Goal: Information Seeking & Learning: Check status

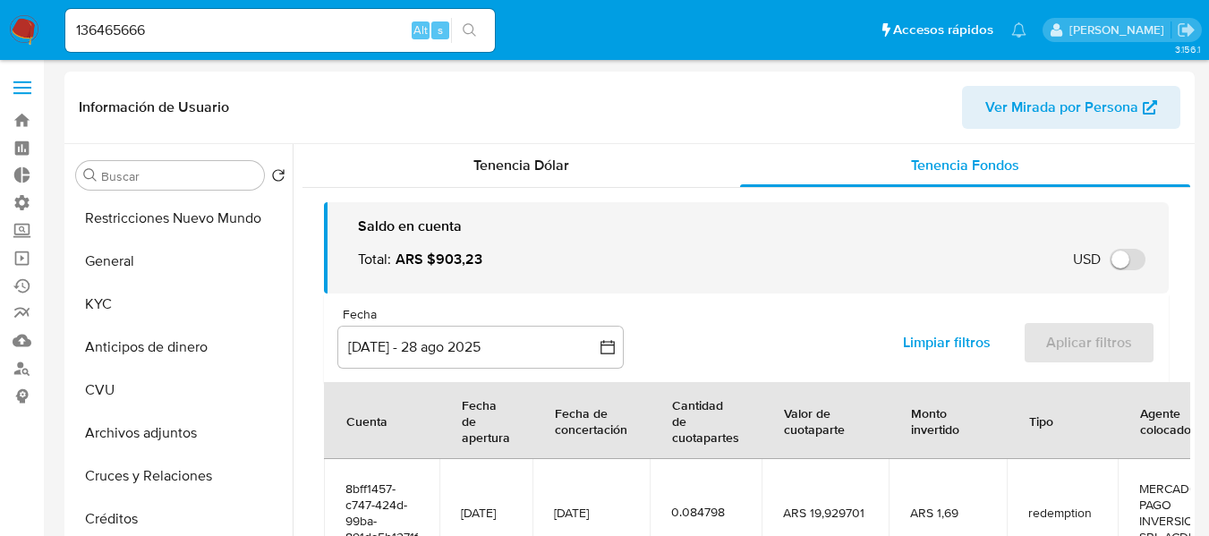
select select "10"
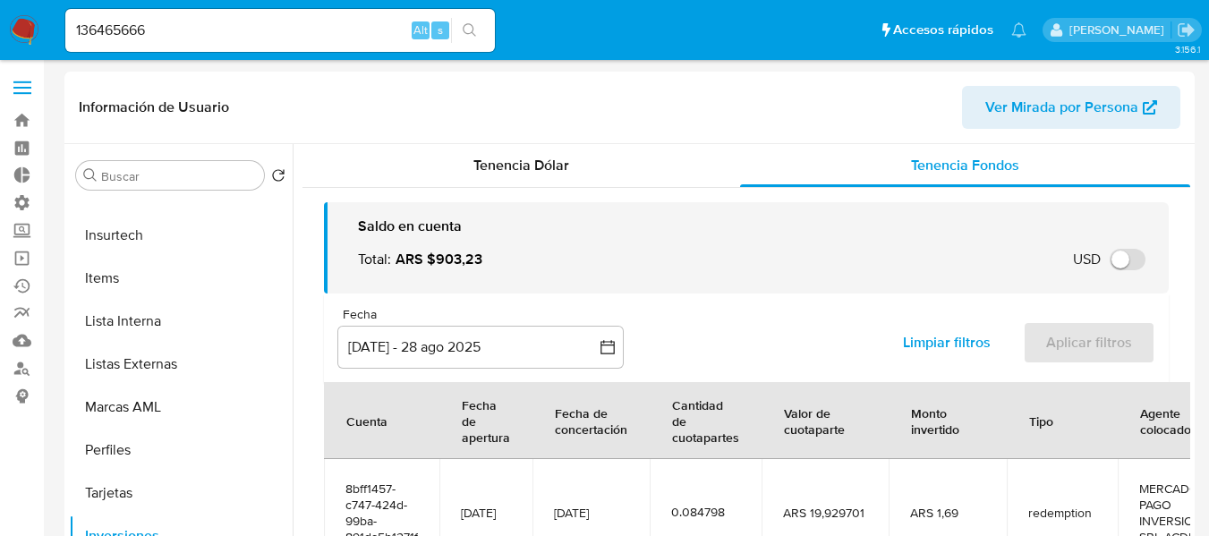
click at [107, 34] on input "136465666" at bounding box center [280, 30] width 430 height 23
paste input "673479113"
type input "673479113"
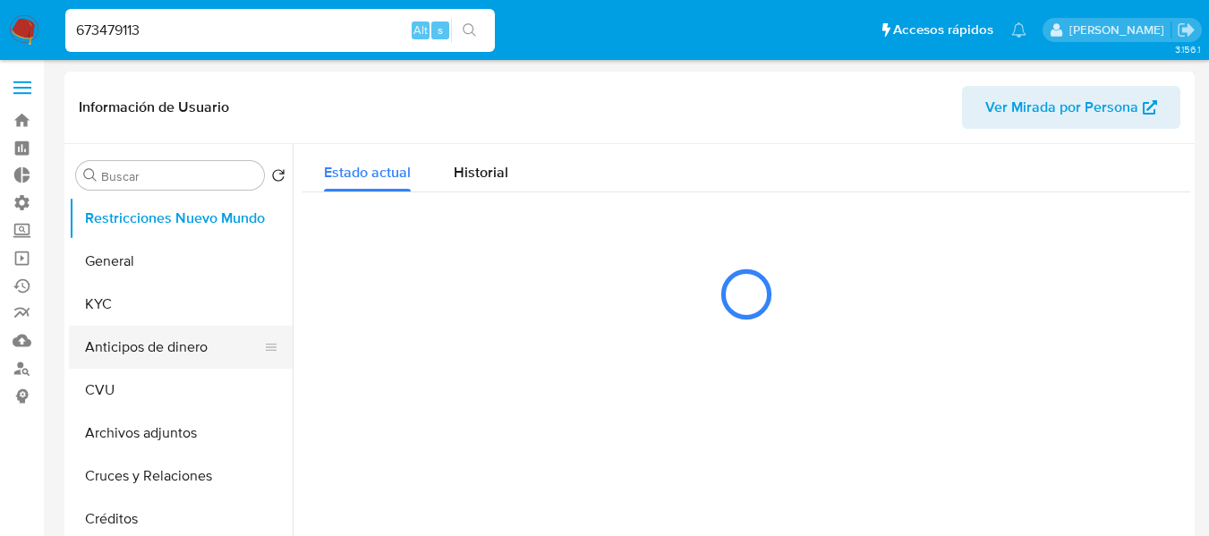
select select "10"
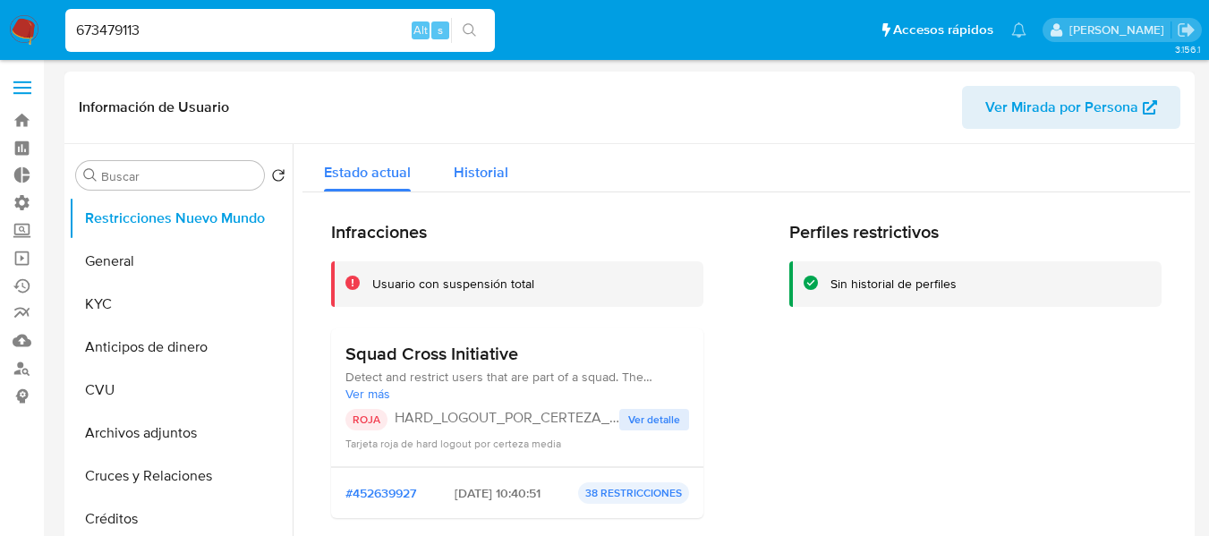
click at [456, 184] on div "Historial" at bounding box center [481, 167] width 55 height 47
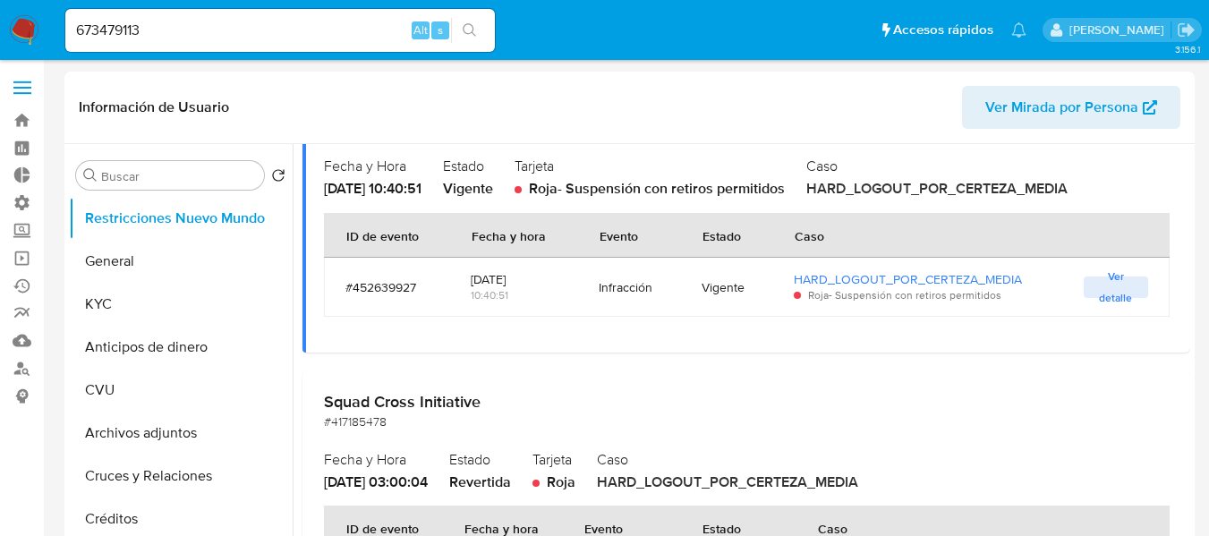
scroll to position [90, 0]
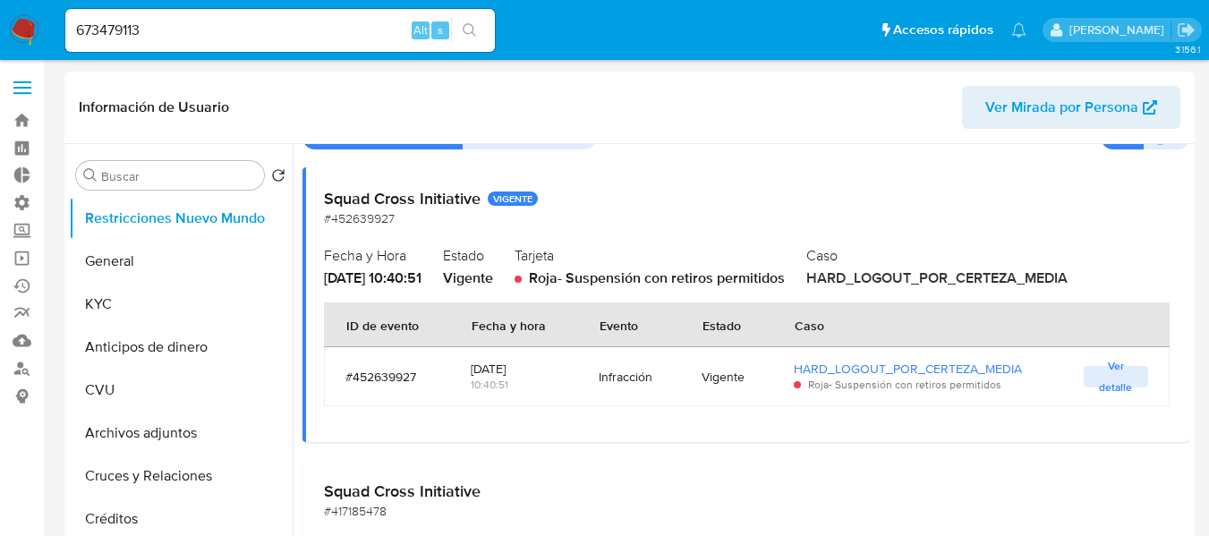
drag, startPoint x: 323, startPoint y: 199, endPoint x: 478, endPoint y: 209, distance: 155.2
click at [478, 209] on div "Squad Cross Initiative VIGENTE #452639927 Fecha y Hora 2025-08-28 - 10:40:51 Es…" at bounding box center [747, 304] width 888 height 275
click at [216, 21] on input "673479113" at bounding box center [280, 30] width 430 height 23
paste input "2638674664"
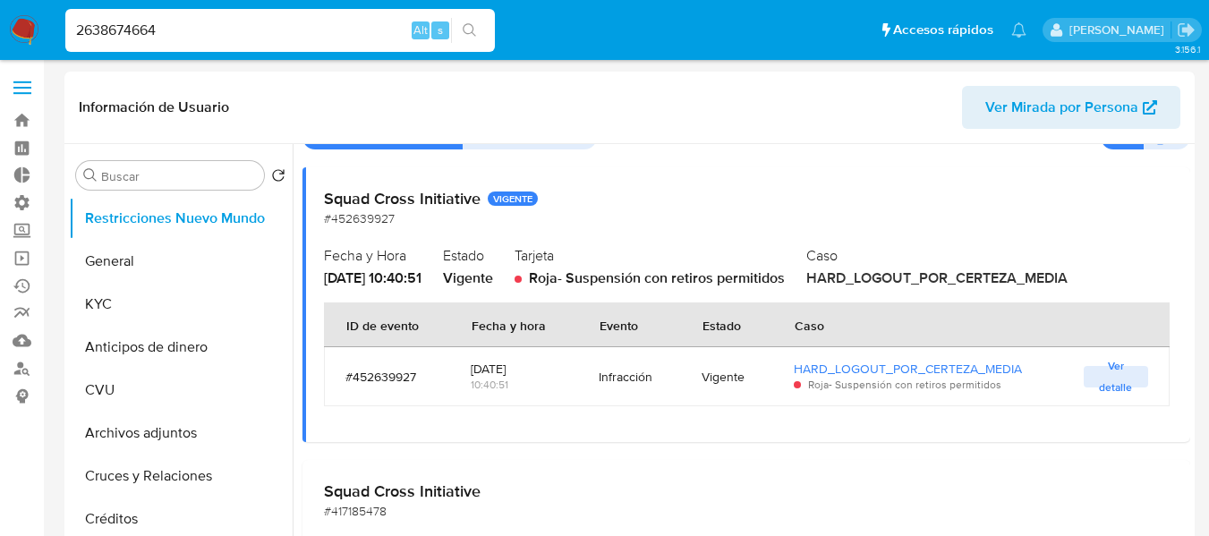
type input "2638674664"
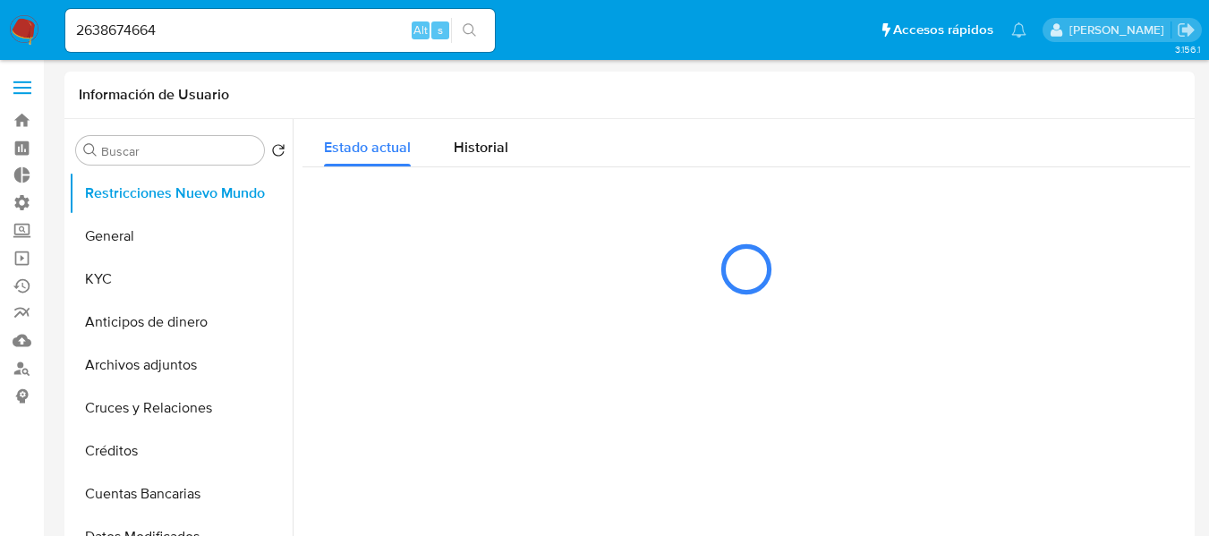
select select "10"
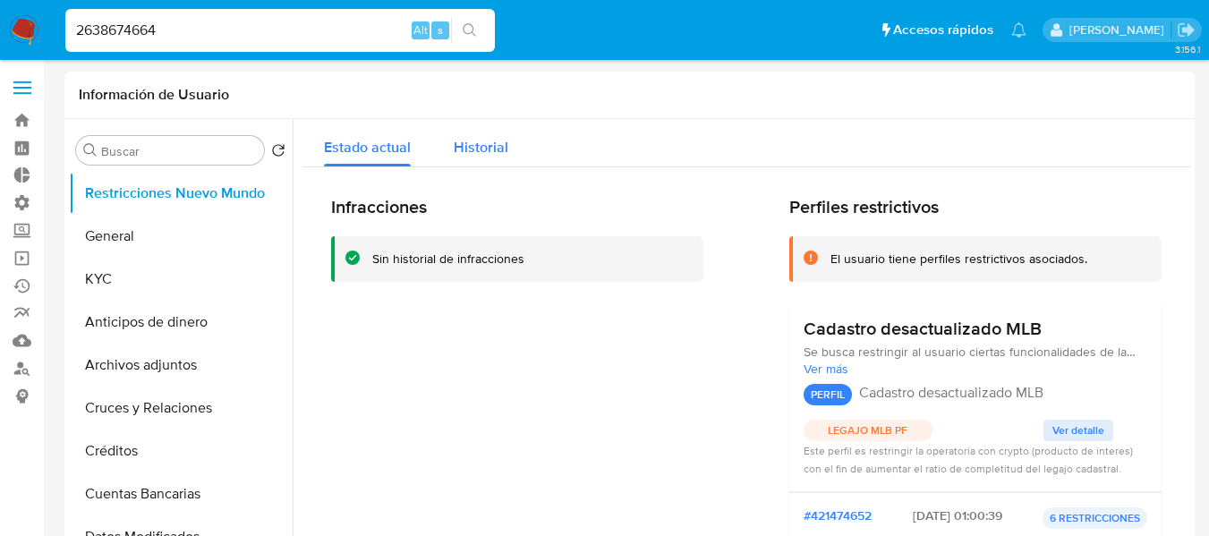
click at [440, 159] on button "Historial" at bounding box center [481, 142] width 98 height 47
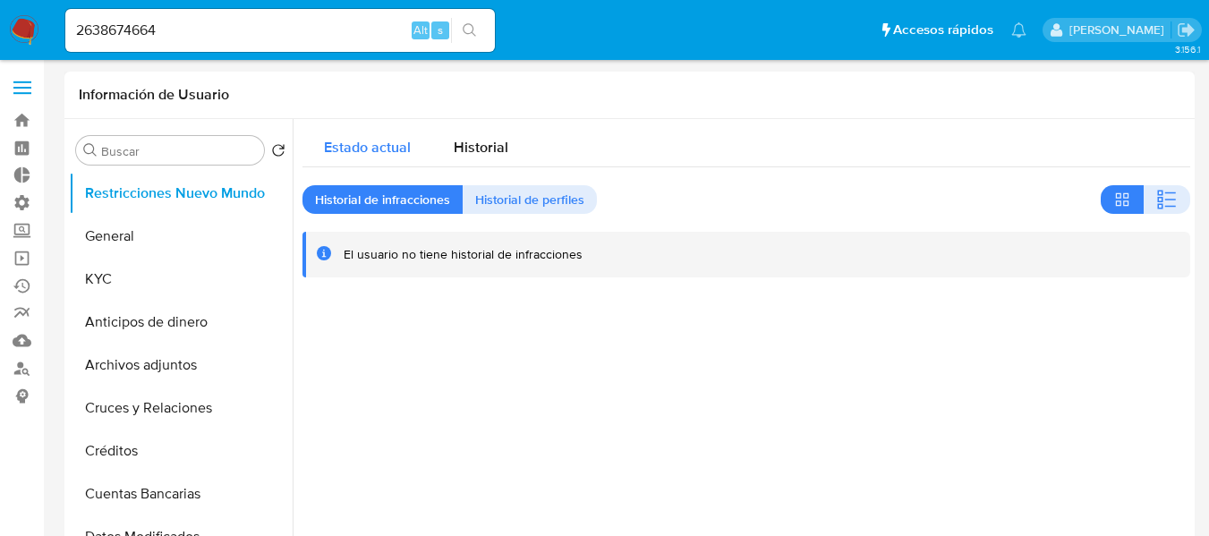
click at [362, 150] on span "Estado actual" at bounding box center [367, 147] width 87 height 21
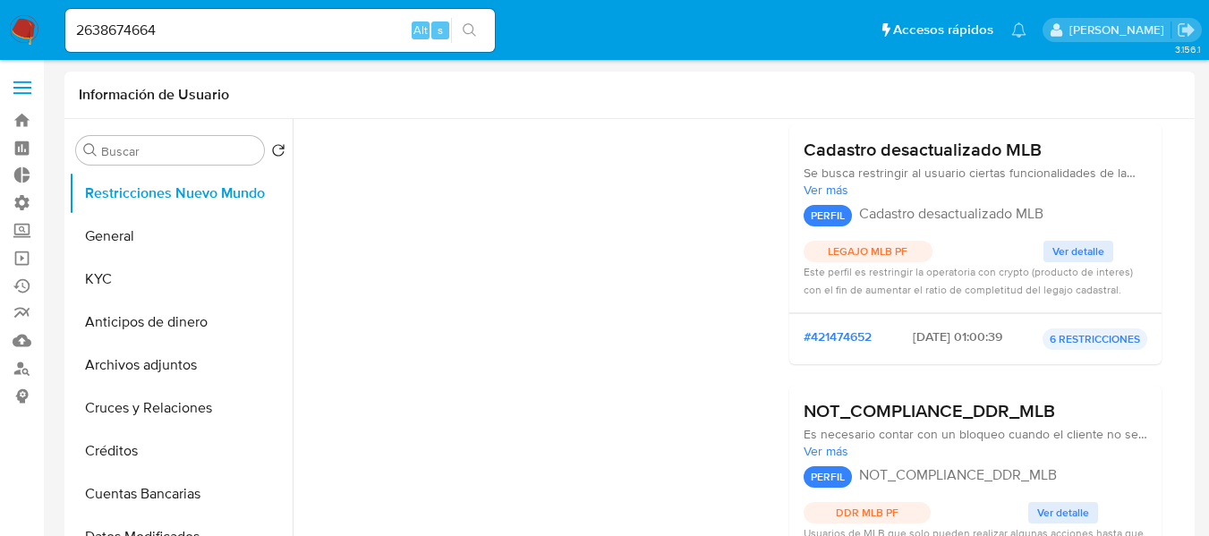
scroll to position [358, 0]
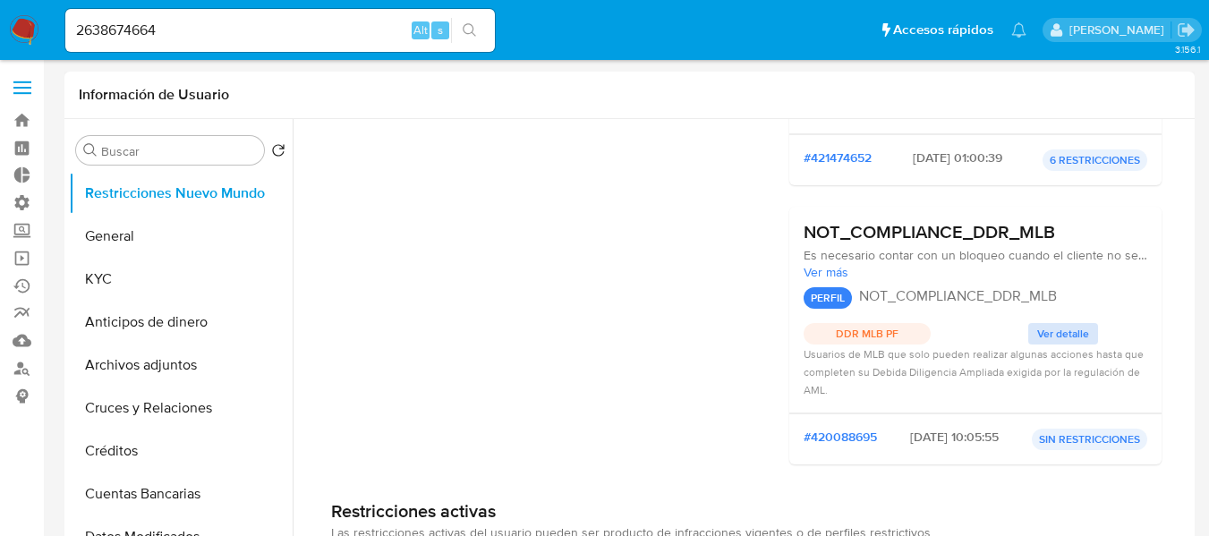
click at [1046, 342] on span "Ver detalle" at bounding box center [1064, 334] width 52 height 18
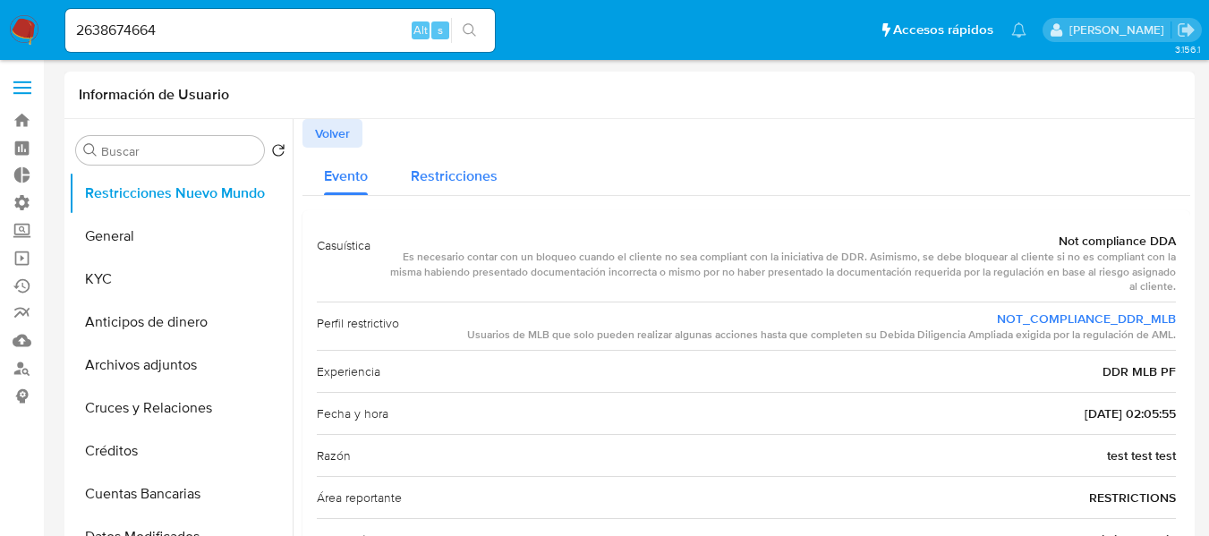
click at [445, 187] on div "Restricciones" at bounding box center [454, 171] width 87 height 47
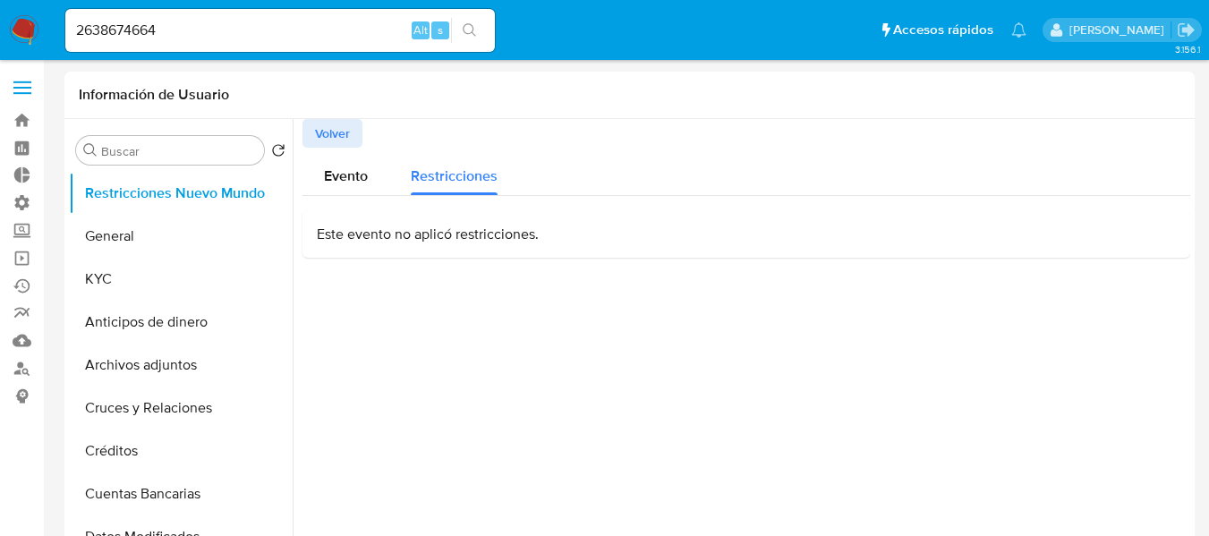
click at [384, 232] on p "Este evento no aplicó restricciones." at bounding box center [746, 235] width 859 height 20
click at [331, 180] on span "Evento" at bounding box center [346, 176] width 44 height 21
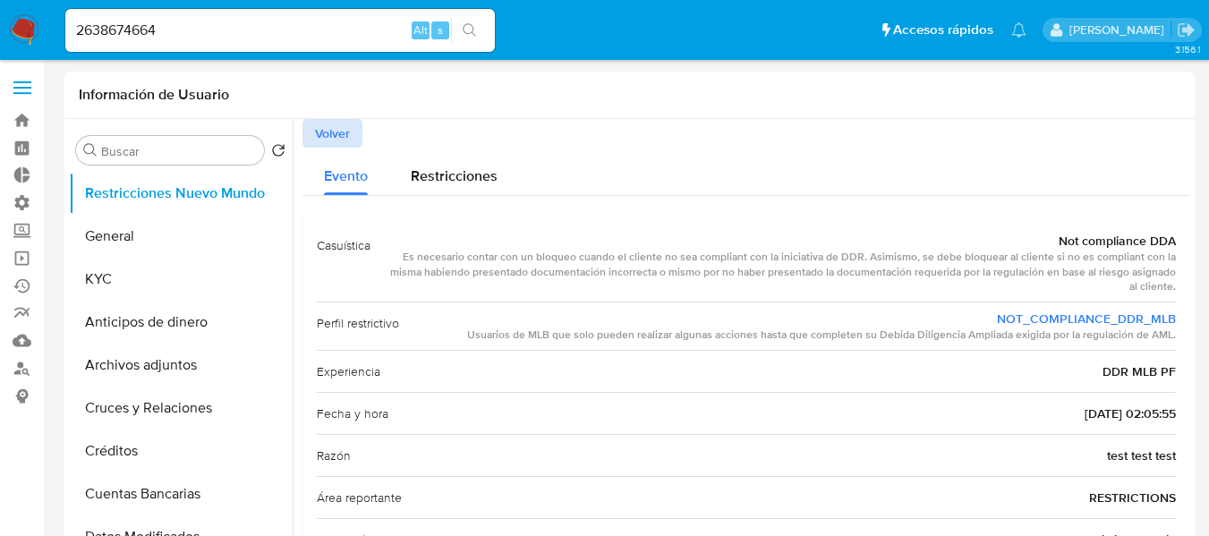
click at [320, 140] on span "Volver" at bounding box center [332, 133] width 35 height 25
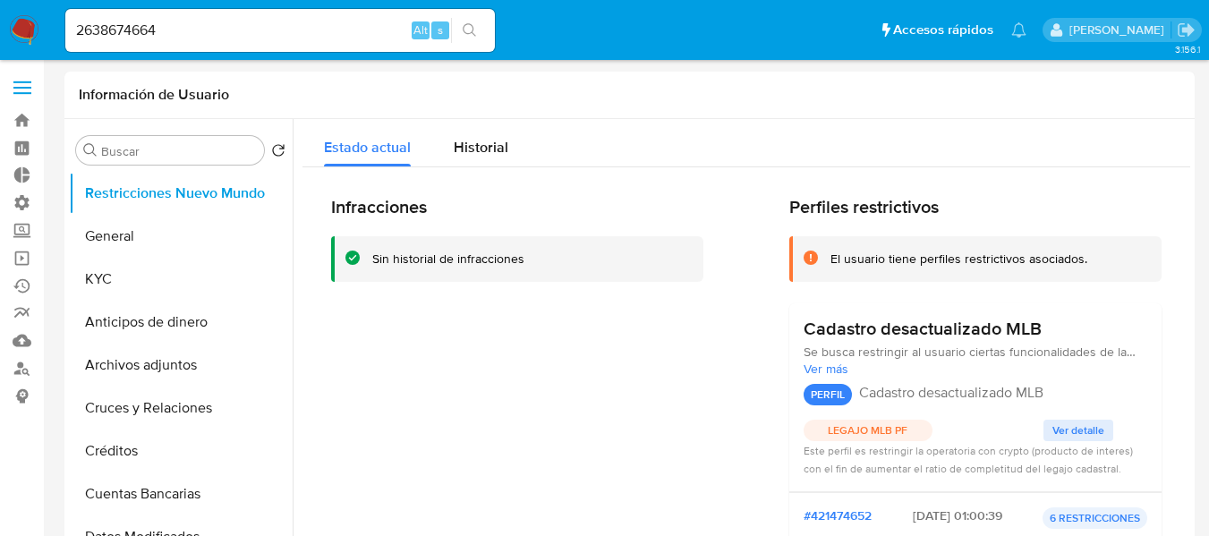
click at [24, 87] on span at bounding box center [22, 88] width 18 height 3
click at [0, 0] on input "checkbox" at bounding box center [0, 0] width 0 height 0
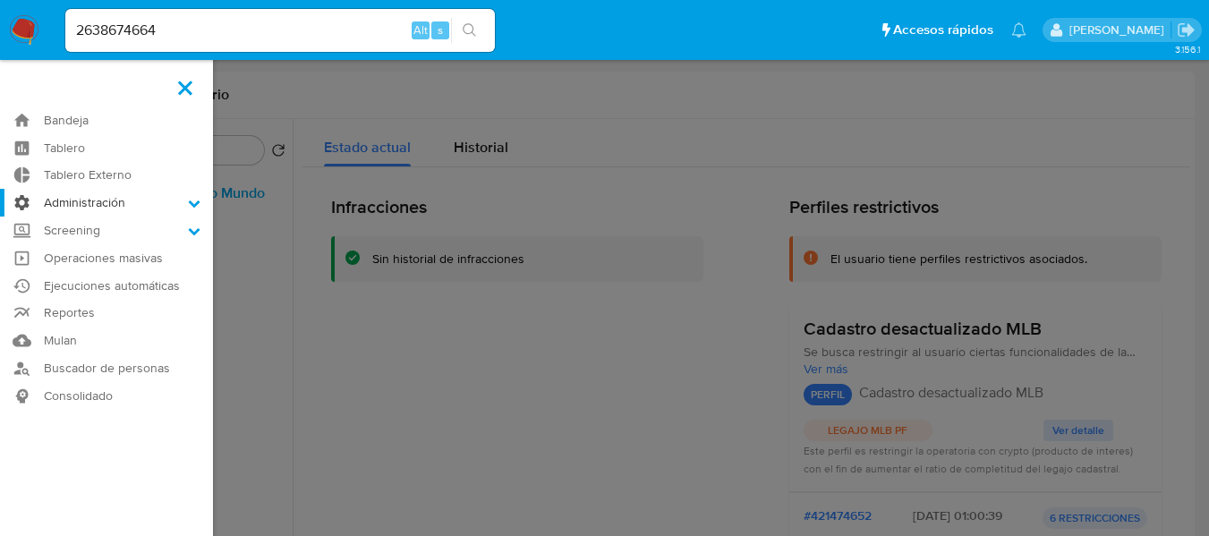
click at [55, 209] on label "Administración" at bounding box center [106, 203] width 213 height 28
click at [0, 0] on input "Administración" at bounding box center [0, 0] width 0 height 0
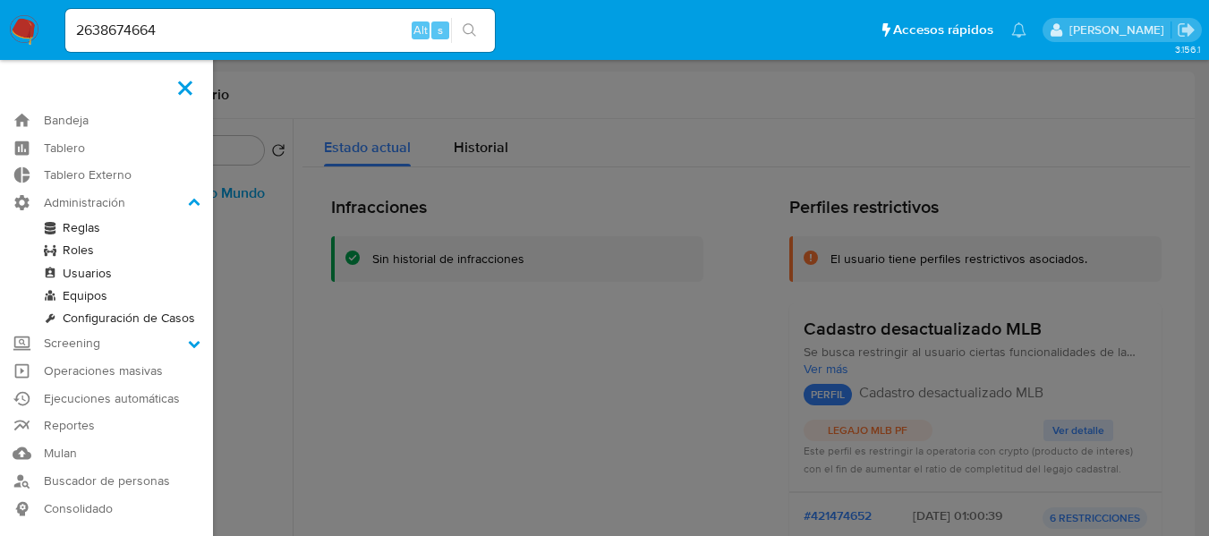
click at [71, 226] on link "Reglas" at bounding box center [106, 228] width 213 height 22
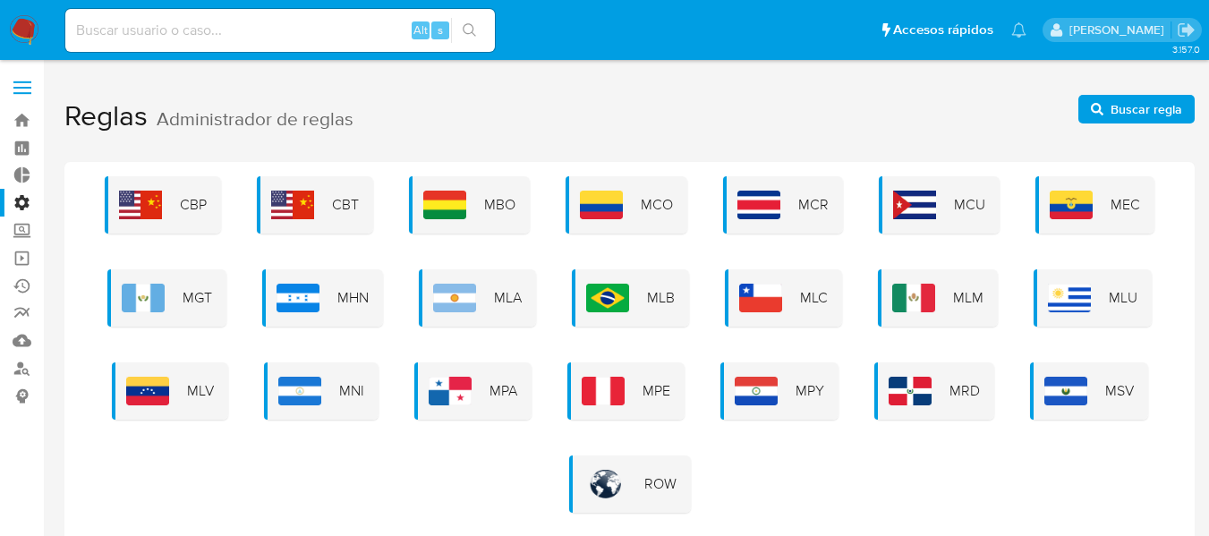
click at [32, 86] on label at bounding box center [22, 88] width 45 height 38
click at [0, 0] on input "checkbox" at bounding box center [0, 0] width 0 height 0
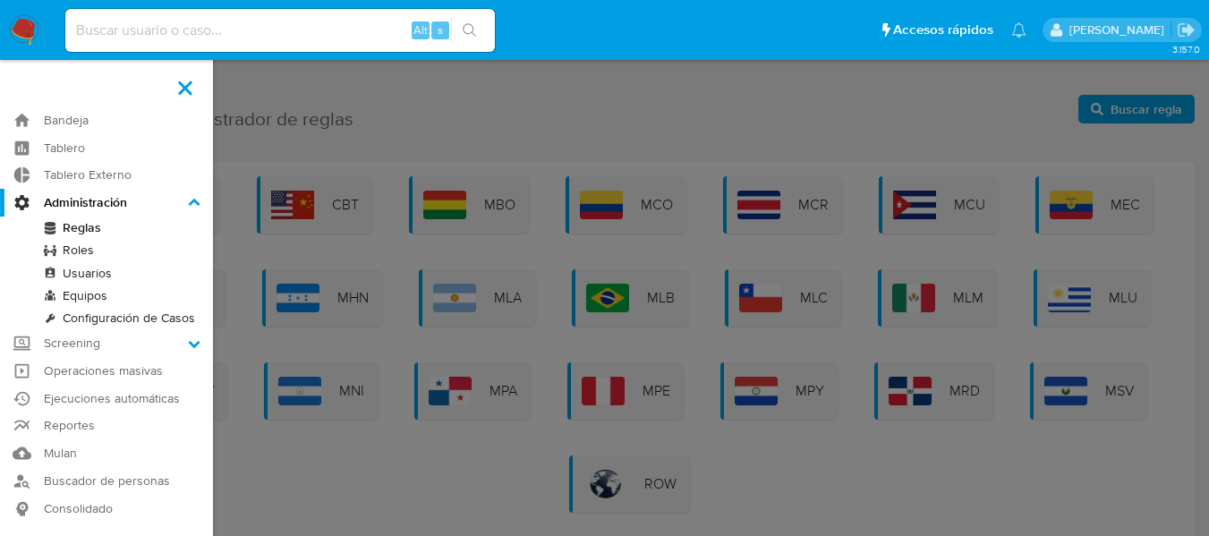
click at [69, 258] on link "Roles" at bounding box center [106, 250] width 213 height 22
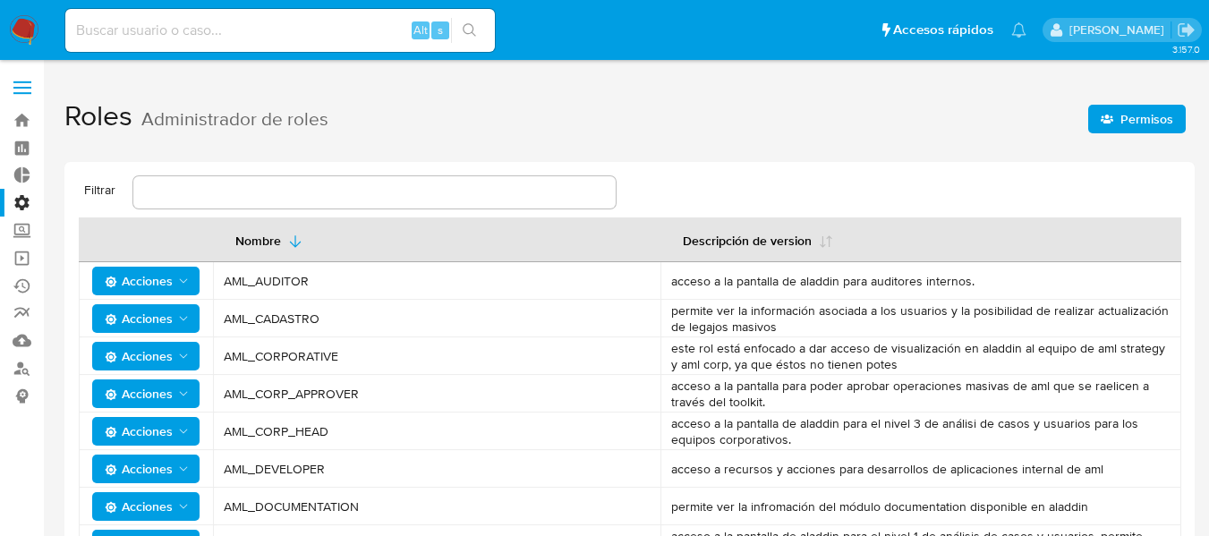
click at [21, 88] on span at bounding box center [22, 88] width 18 height 3
click at [0, 0] on input "checkbox" at bounding box center [0, 0] width 0 height 0
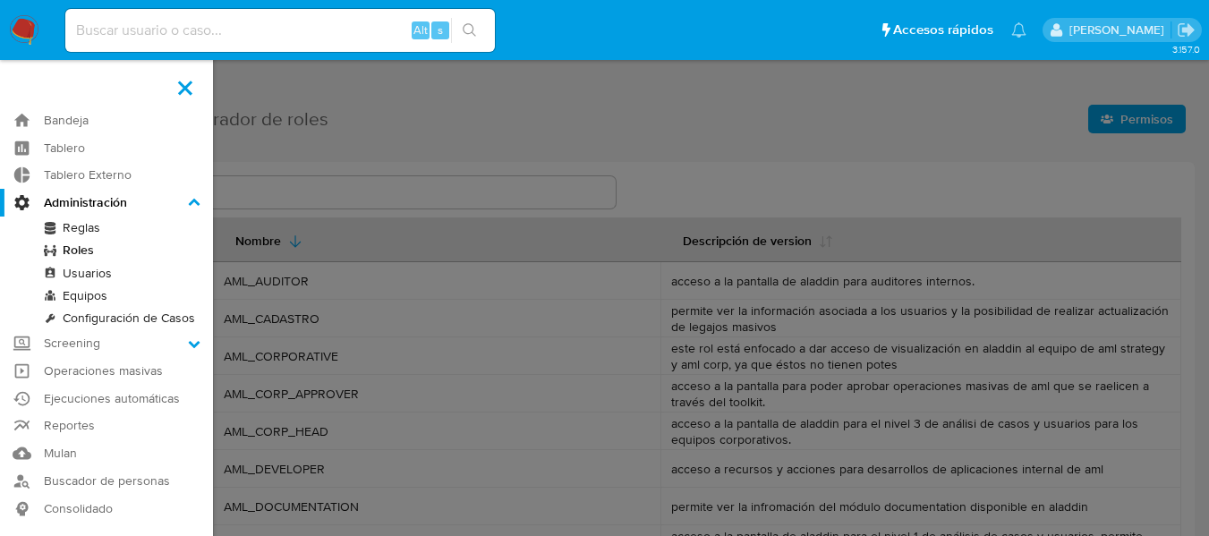
click at [82, 278] on link "Usuarios" at bounding box center [106, 273] width 213 height 22
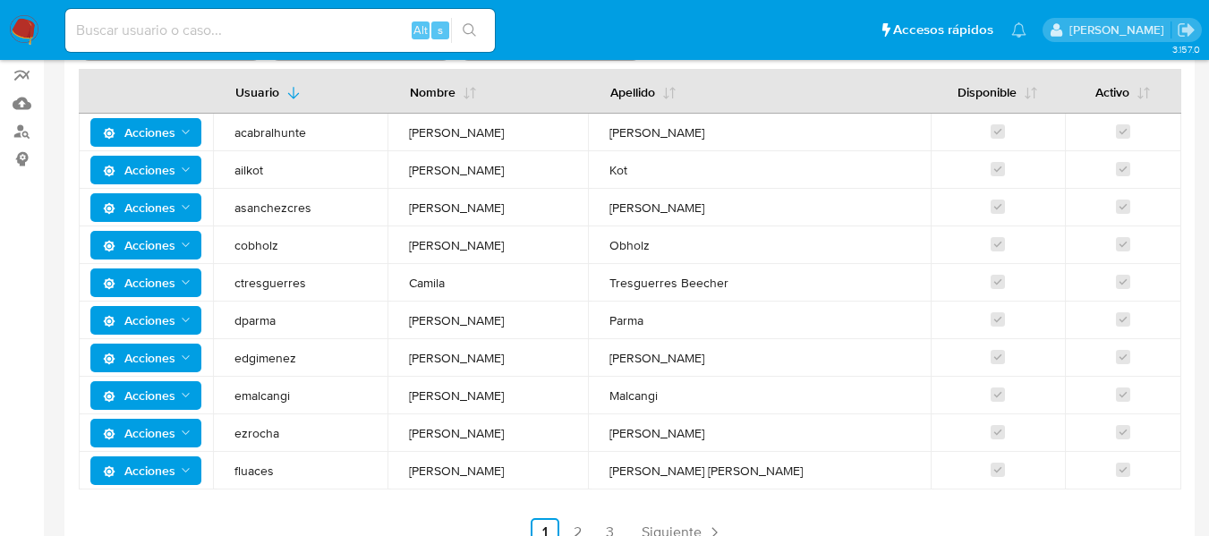
scroll to position [269, 0]
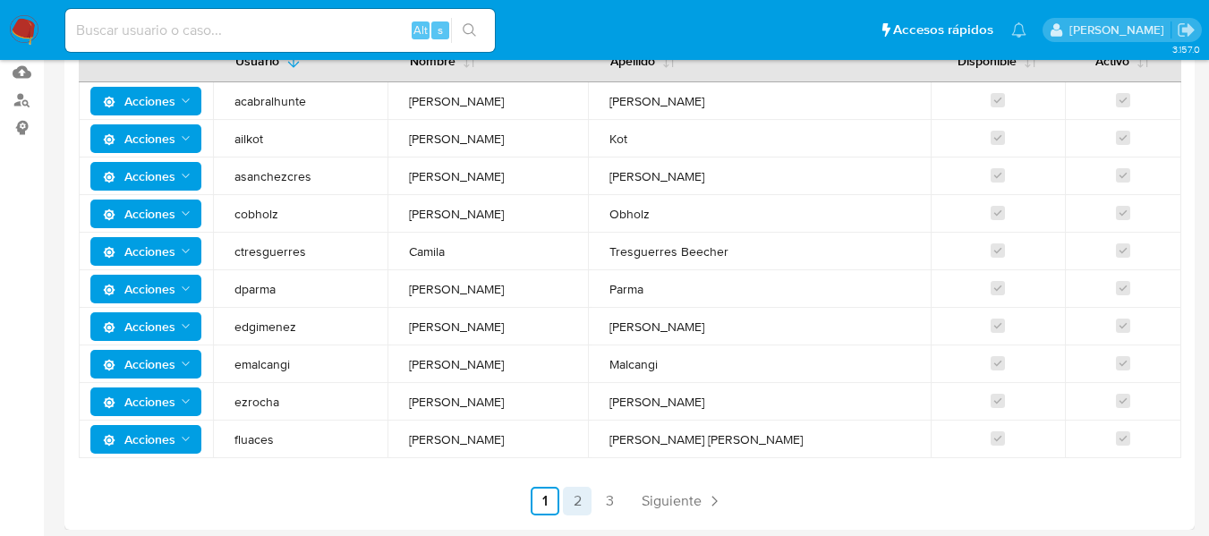
click at [585, 499] on link "2" at bounding box center [577, 501] width 29 height 29
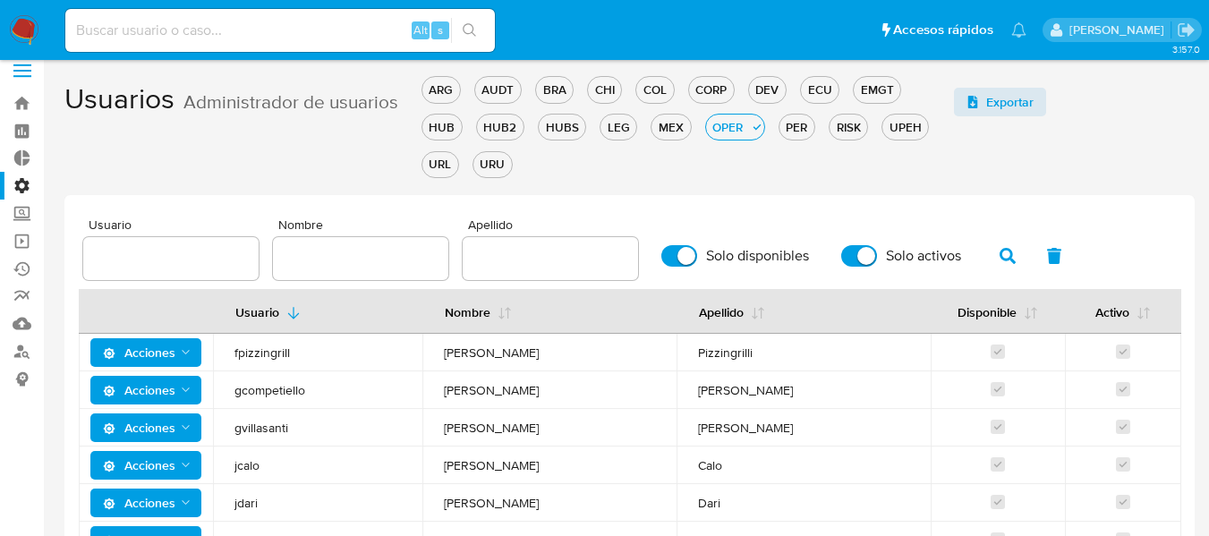
scroll to position [0, 0]
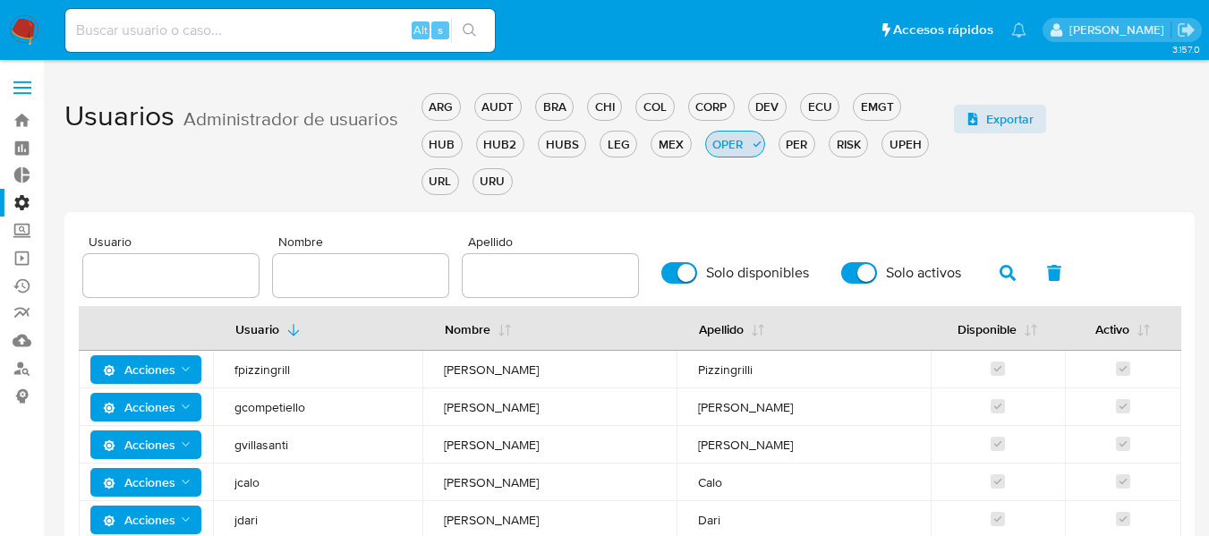
click at [740, 147] on div "OPER" at bounding box center [728, 144] width 44 height 17
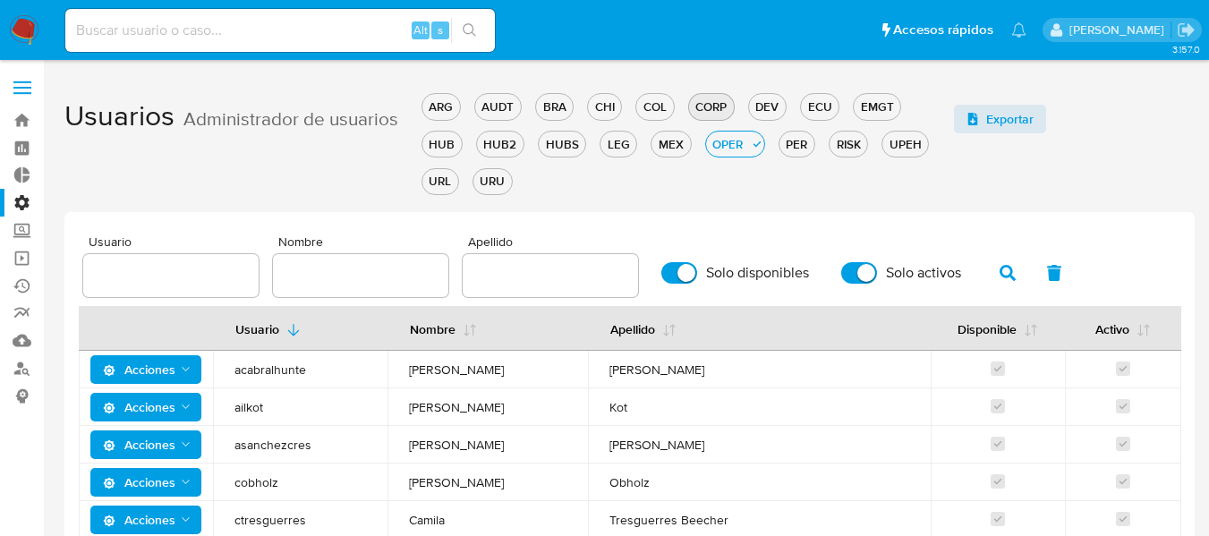
click at [704, 107] on div "CORP" at bounding box center [711, 106] width 45 height 17
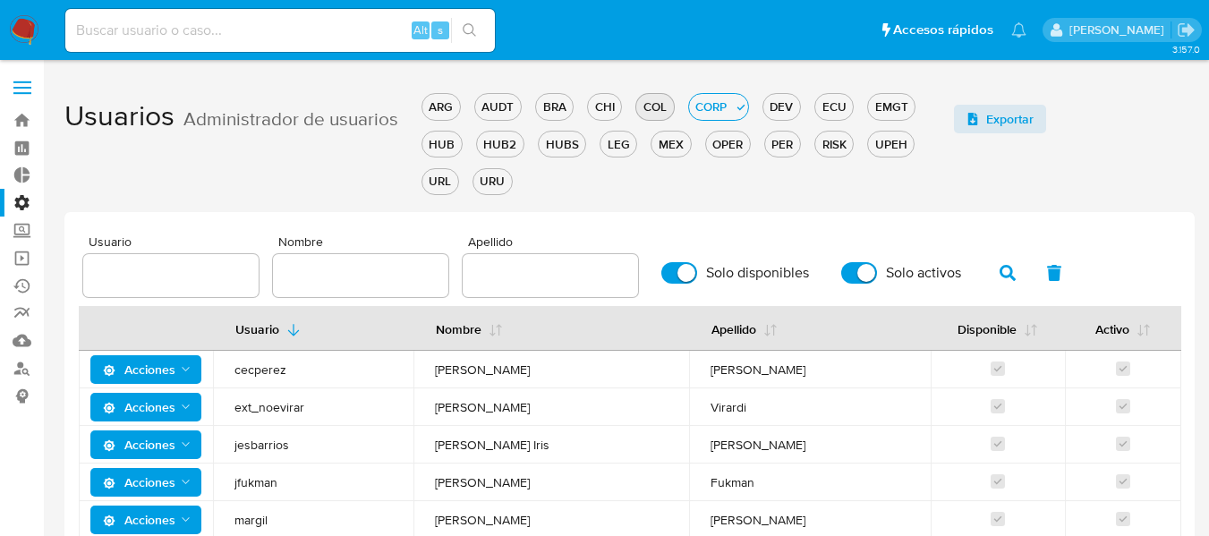
drag, startPoint x: 639, startPoint y: 91, endPoint x: 645, endPoint y: 101, distance: 11.7
click at [640, 91] on div "ARG AUDT BRA CHI COL CORP DEV ECU EMGT HUB HUB2 HUBS LEG MEX OPER PER RISK UPEH…" at bounding box center [689, 142] width 534 height 112
click at [647, 104] on div "COL" at bounding box center [655, 106] width 37 height 17
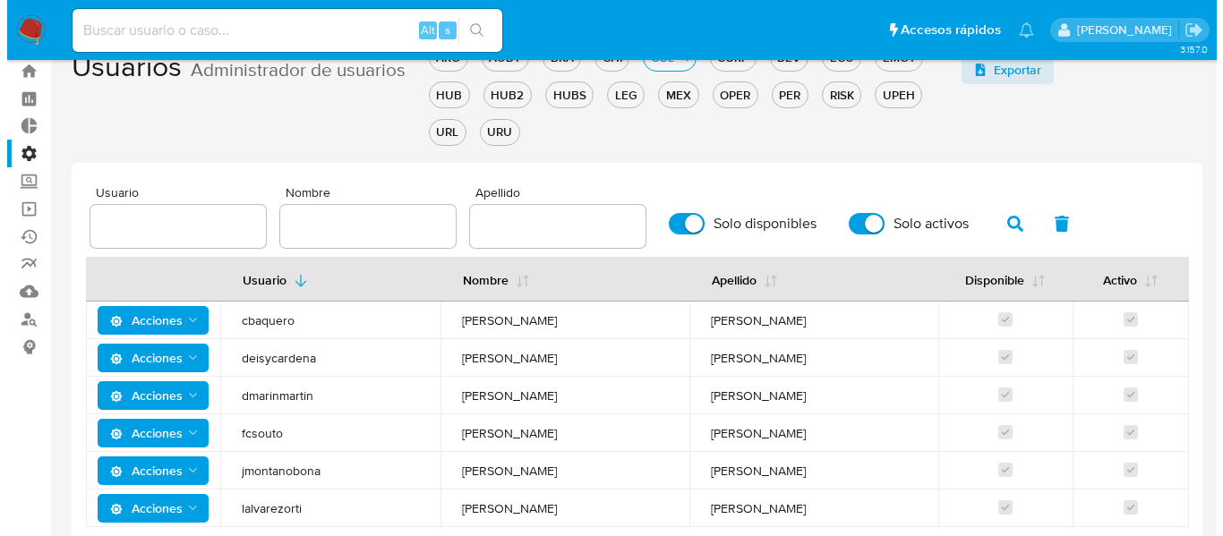
scroll to position [124, 0]
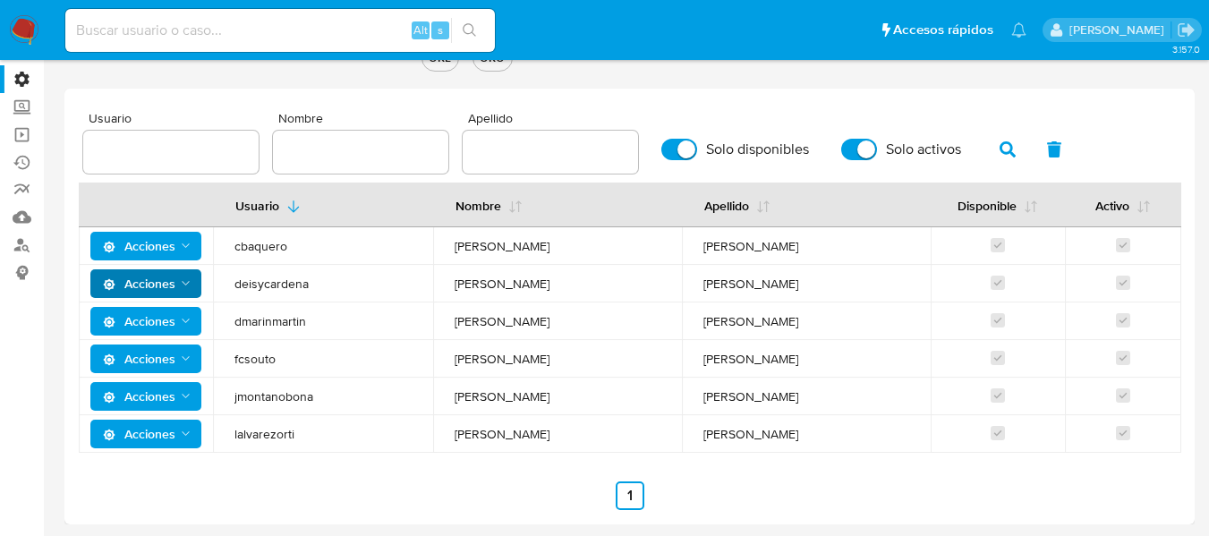
click at [182, 289] on icon "Acciones" at bounding box center [186, 284] width 14 height 14
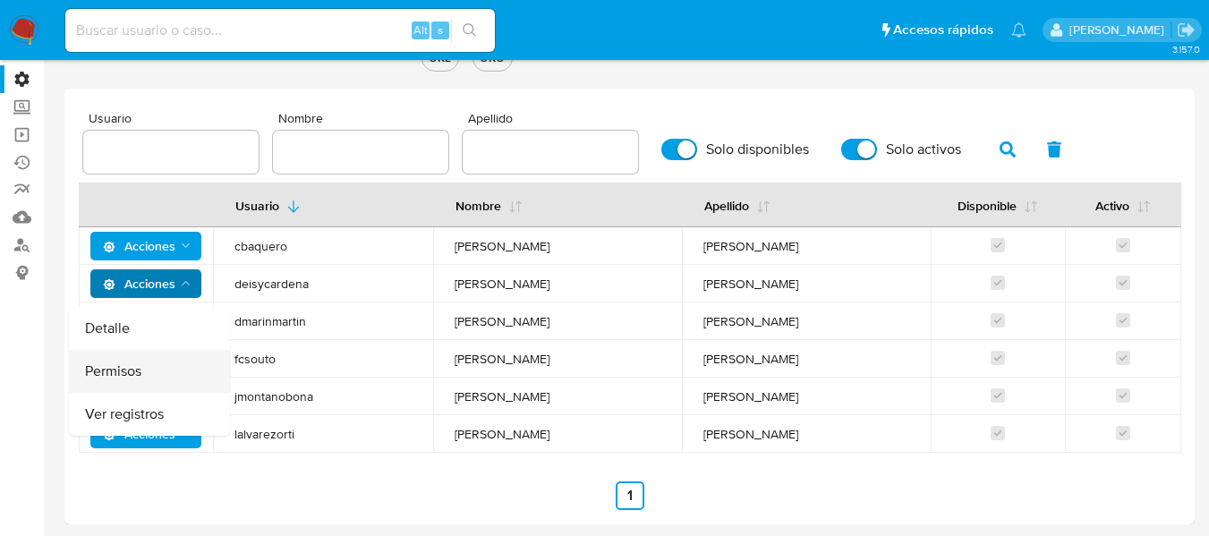
click at [131, 379] on button "Permisos" at bounding box center [149, 371] width 161 height 43
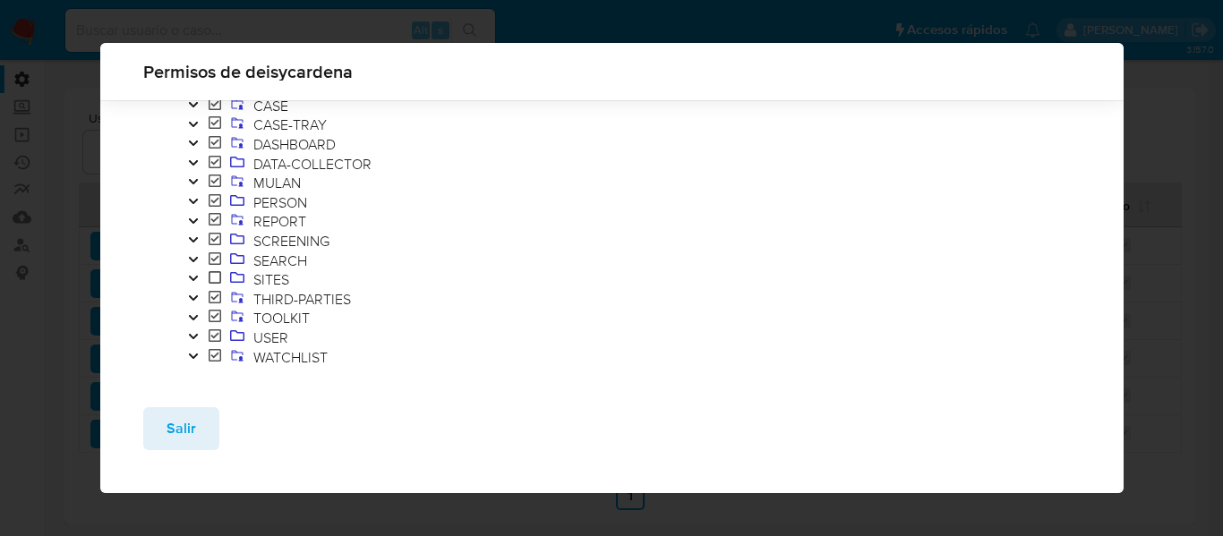
scroll to position [117, 0]
click at [159, 440] on button "Salir" at bounding box center [181, 428] width 76 height 43
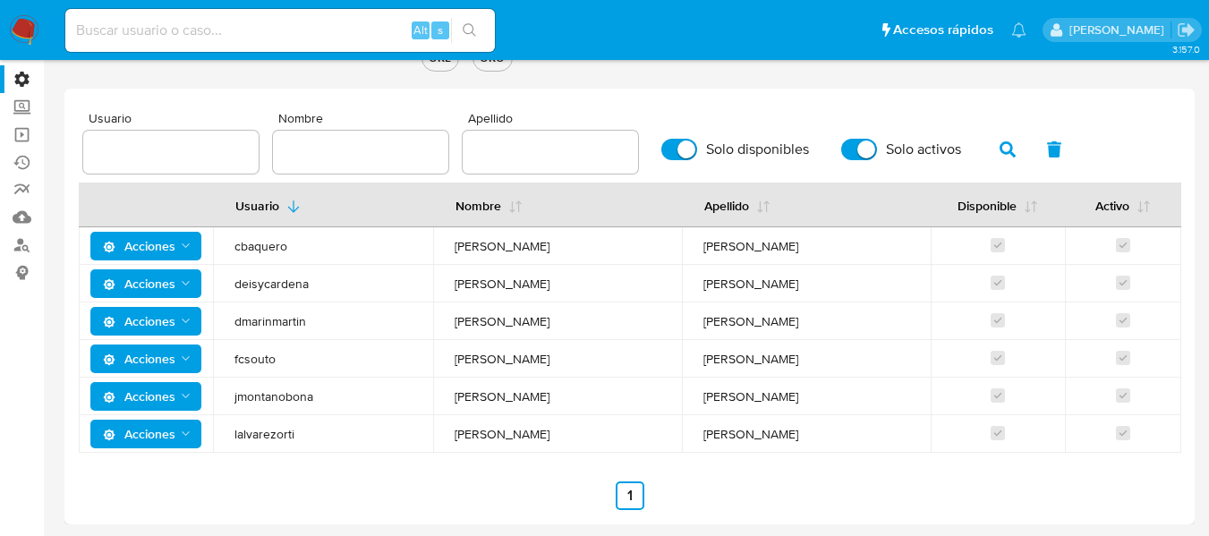
click at [135, 291] on span "Acciones" at bounding box center [139, 283] width 73 height 29
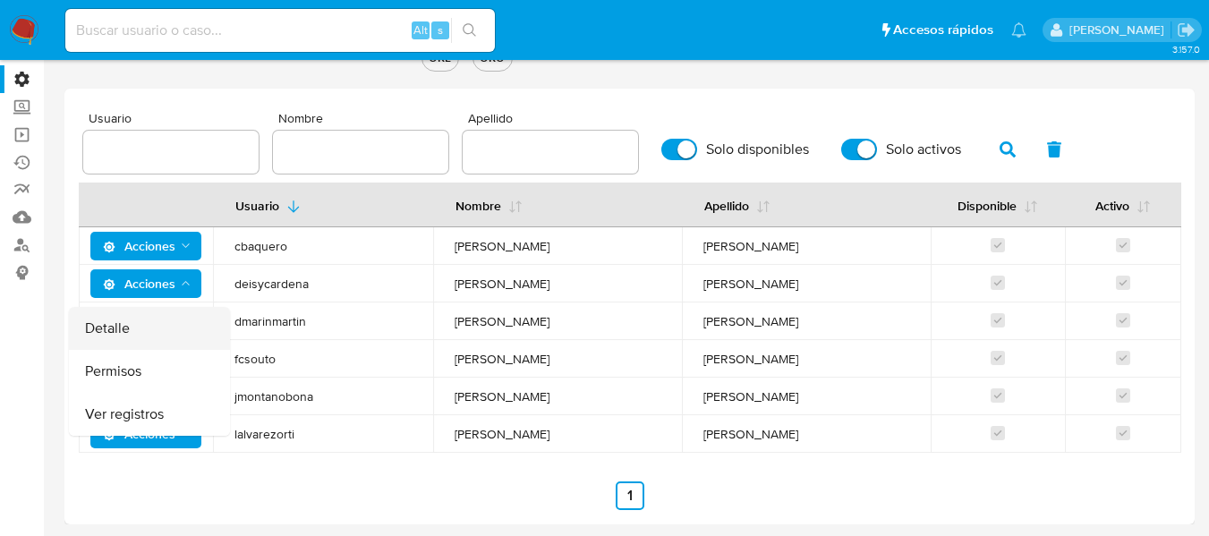
click at [123, 341] on button "Detalle" at bounding box center [149, 328] width 161 height 43
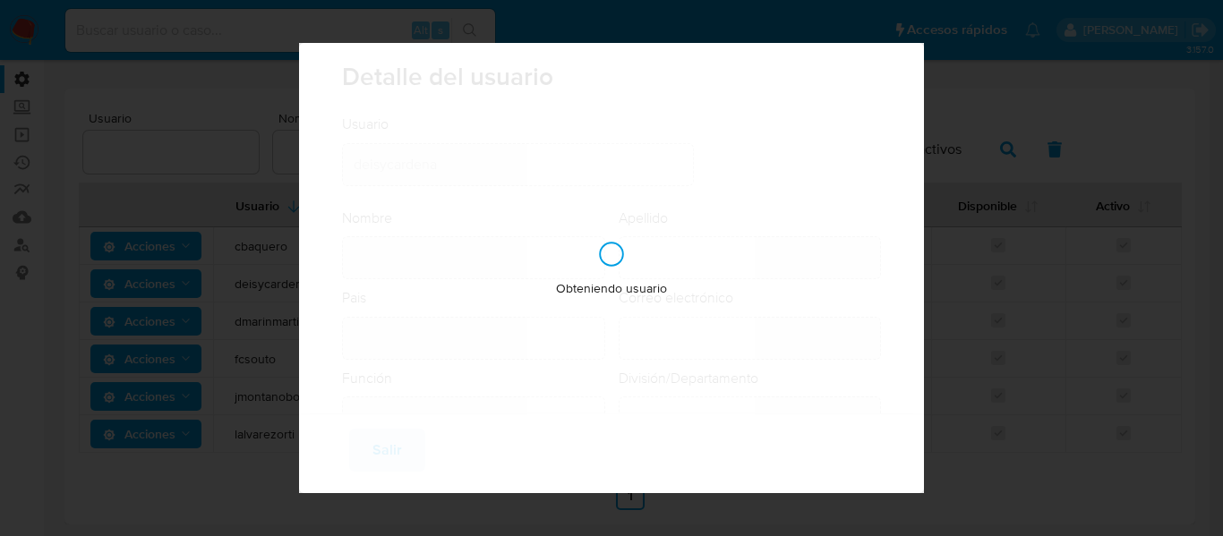
type input "Deisy Esperanza"
type input "Cardenas"
type input "Colombia"
type input "deisyesperanza.cardenas@mercadolibre.com.co"
type input "Gerente (80001635)"
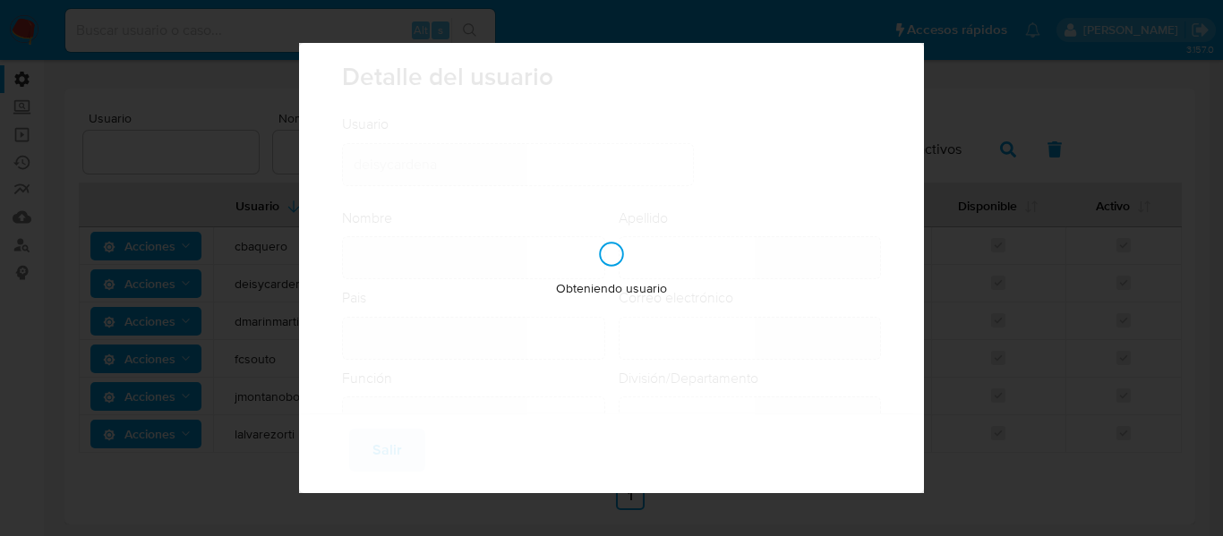
type input "Risk & Compliance AML Countries"
checkbox input "true"
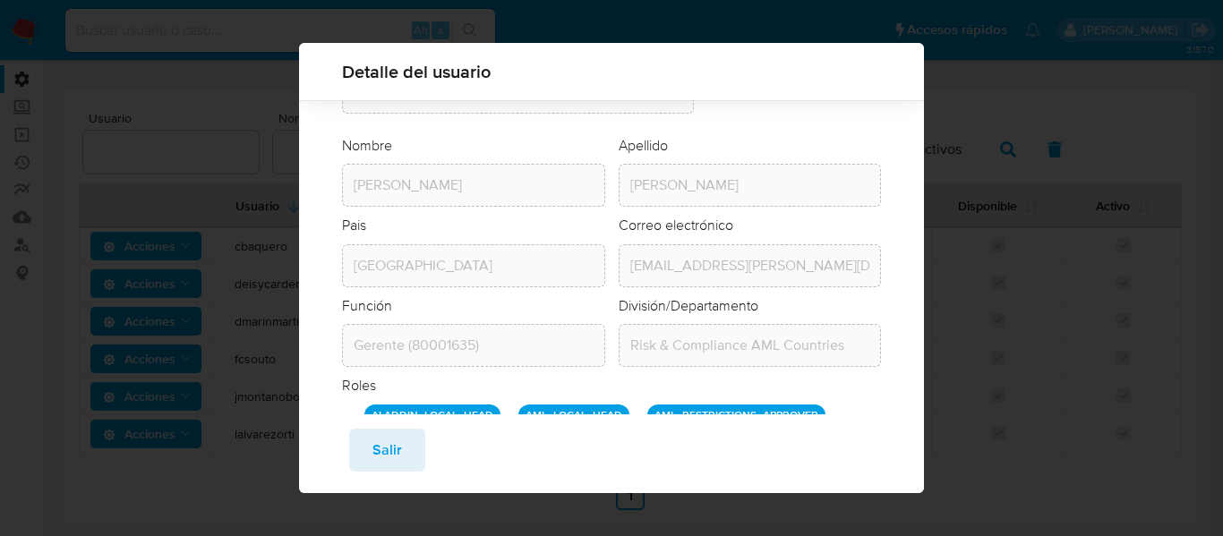
scroll to position [164, 0]
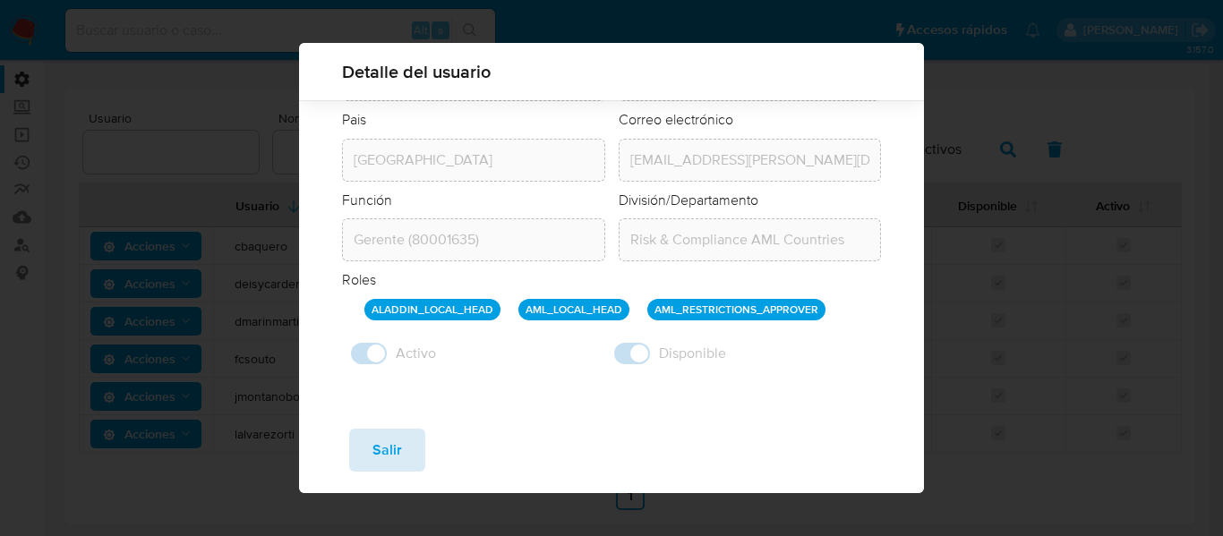
click at [388, 446] on span "Salir" at bounding box center [387, 450] width 30 height 39
checkbox input "false"
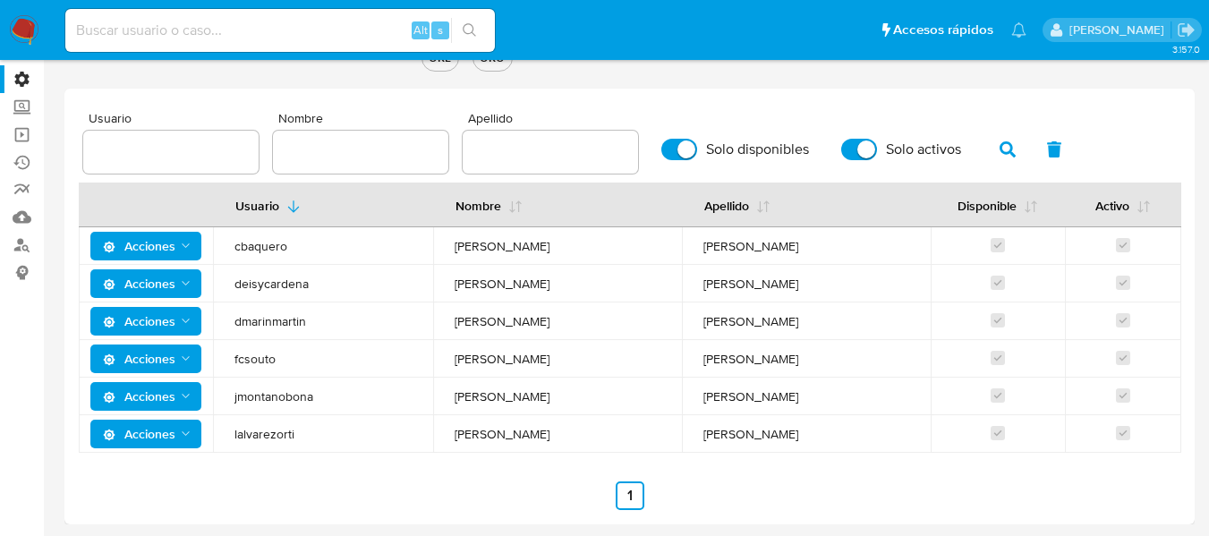
click at [150, 432] on span "Acciones" at bounding box center [139, 434] width 73 height 29
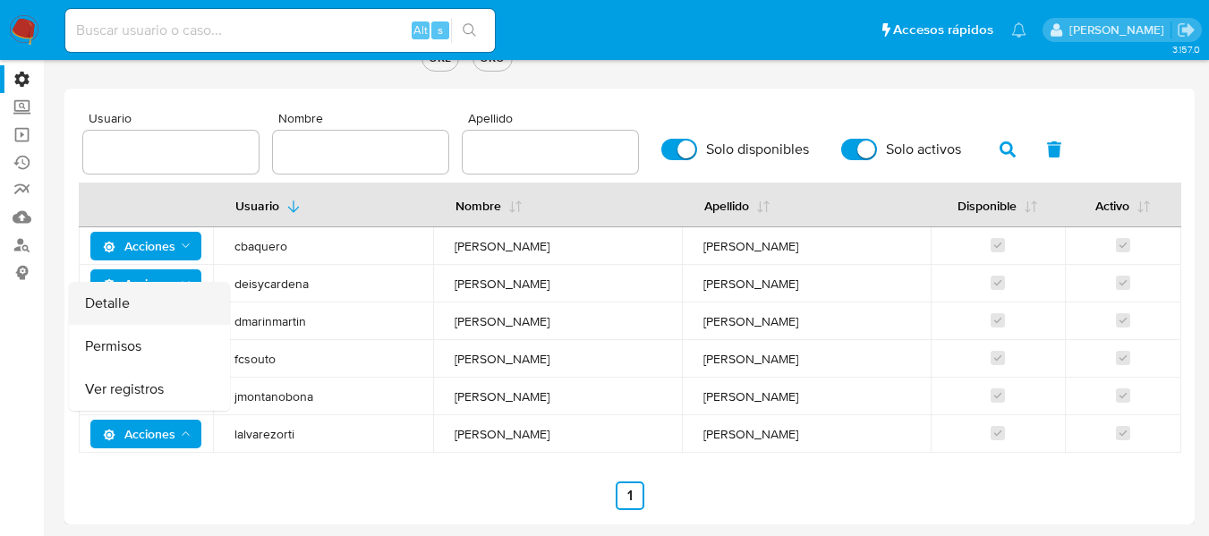
click at [159, 311] on button "Detalle" at bounding box center [149, 303] width 161 height 43
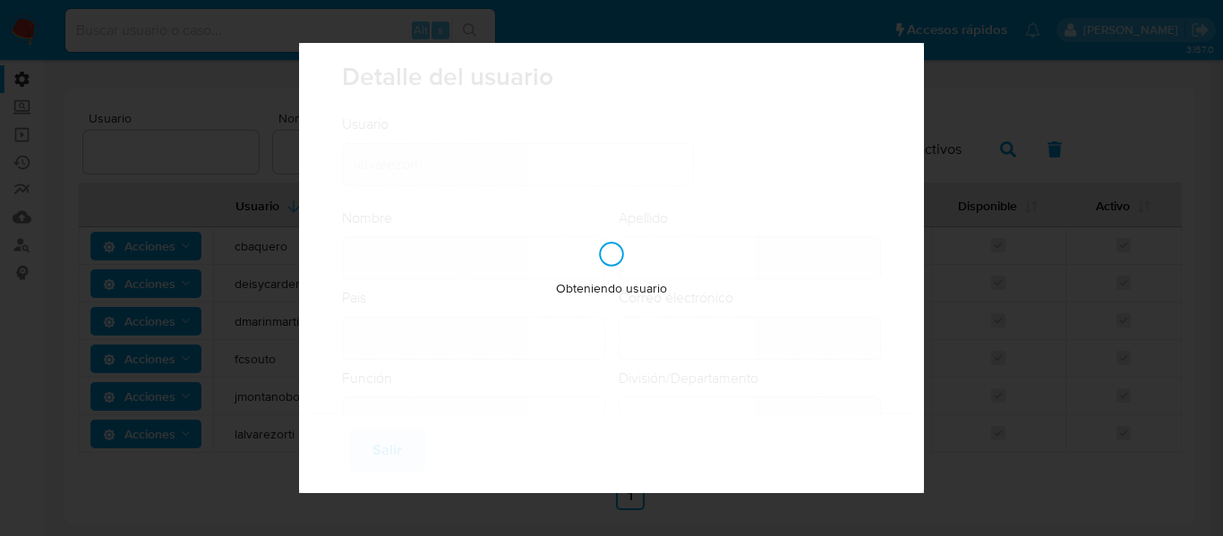
type input "William Leonardo"
type input "Alvarez Ortiz"
type input "Colombia"
type input "leonardo.alvarezortiz@mercadolibre.com.co"
type input "Analista Semi Senior (80001643)"
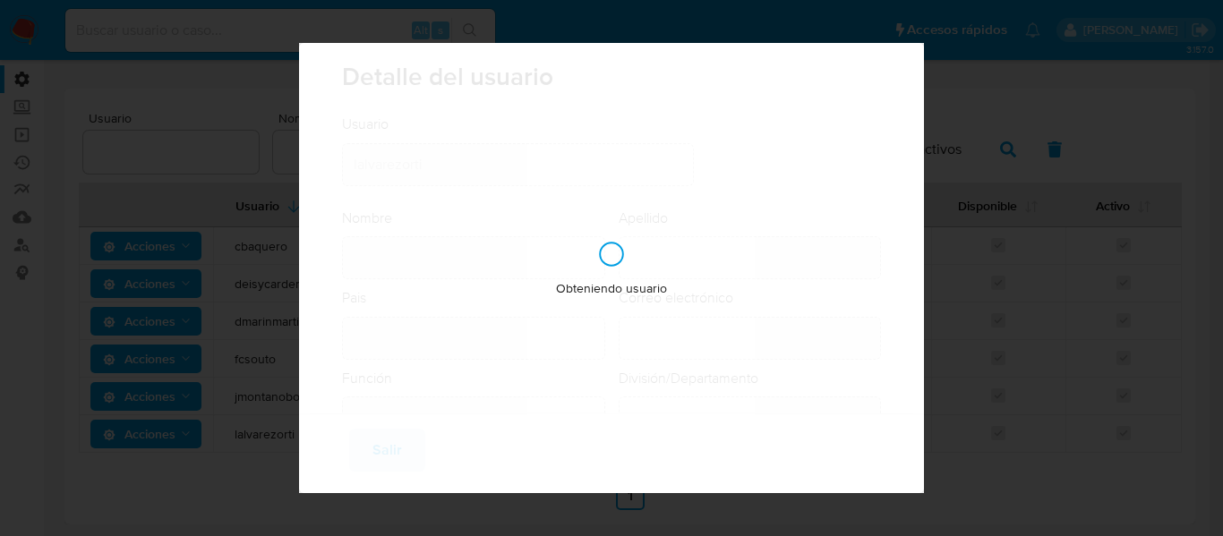
type input "Risk & Compliance AML Countries"
checkbox input "true"
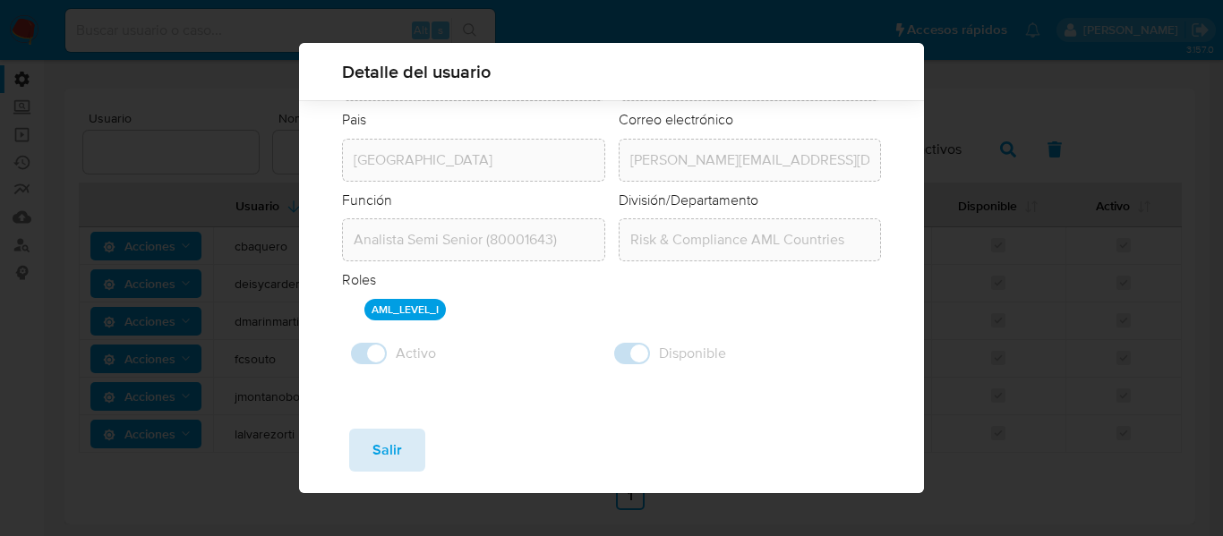
click at [397, 455] on span "Salir" at bounding box center [387, 450] width 30 height 39
checkbox input "false"
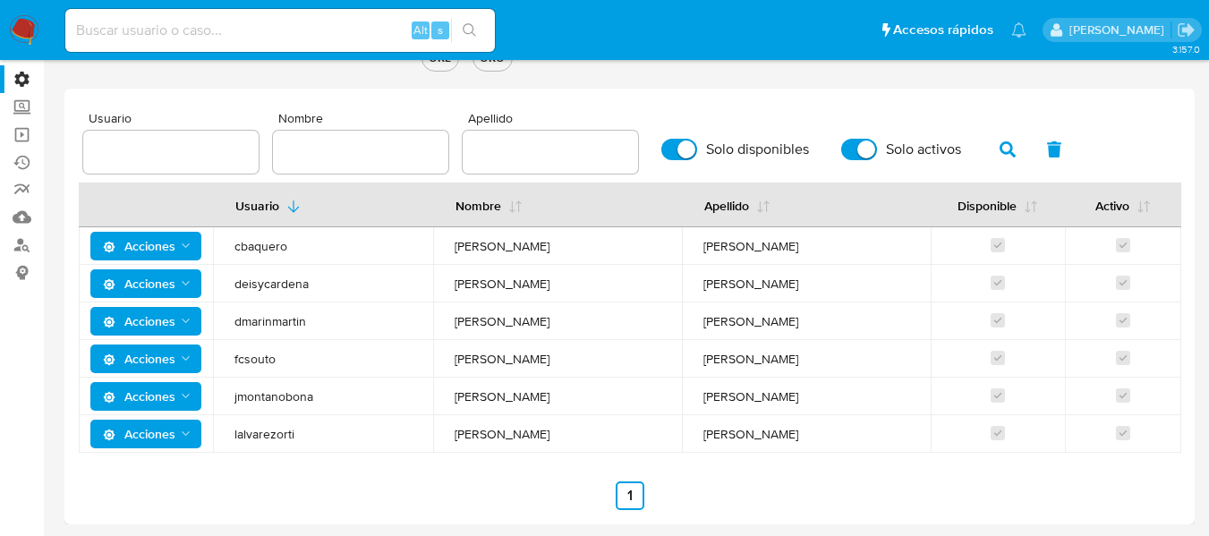
click at [279, 440] on span "lalvarezorti" at bounding box center [323, 434] width 177 height 16
click at [501, 476] on div "Usuario Nombre Apellido Solo disponibles Solo activos Usuario Nombre Apellido D…" at bounding box center [630, 311] width 1102 height 398
click at [269, 434] on span "lalvarezorti" at bounding box center [323, 434] width 177 height 16
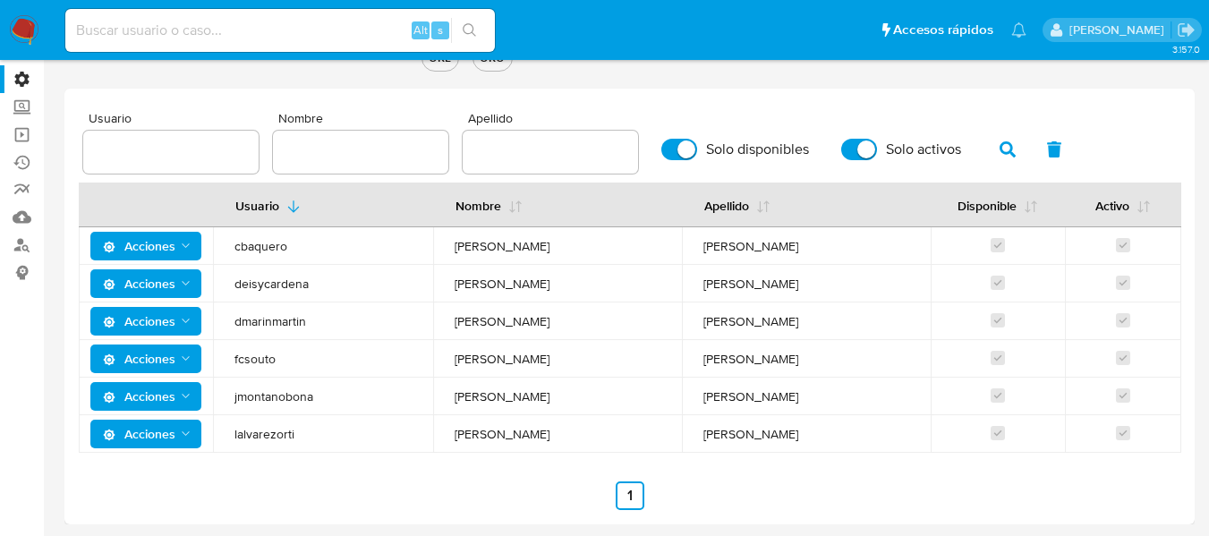
click at [269, 434] on span "lalvarezorti" at bounding box center [323, 434] width 177 height 16
click at [167, 429] on span "Acciones" at bounding box center [139, 434] width 73 height 29
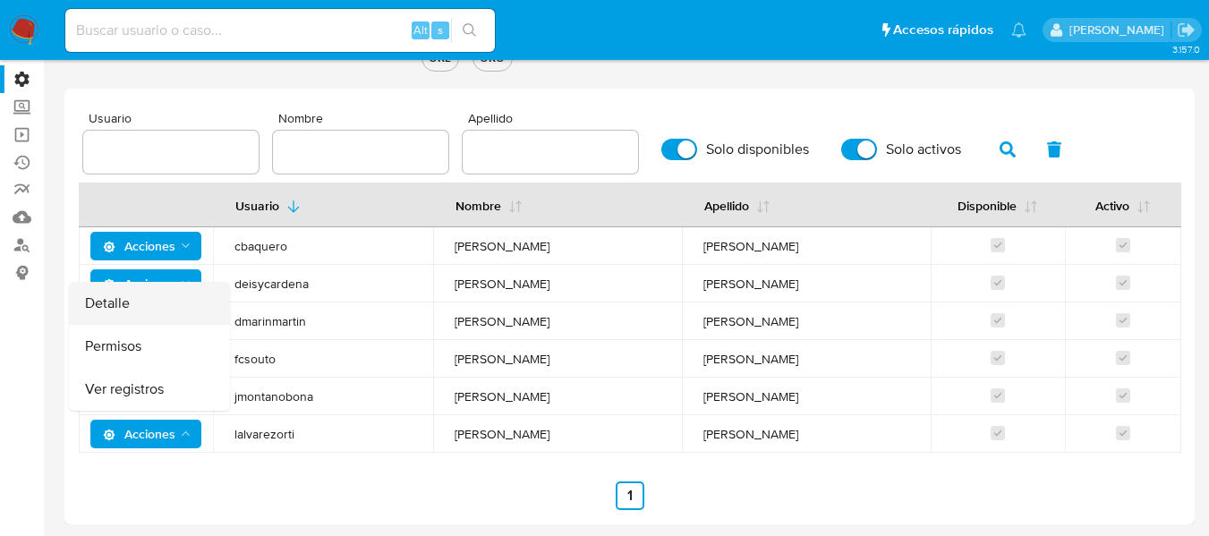
click at [177, 304] on button "Detalle" at bounding box center [149, 303] width 161 height 43
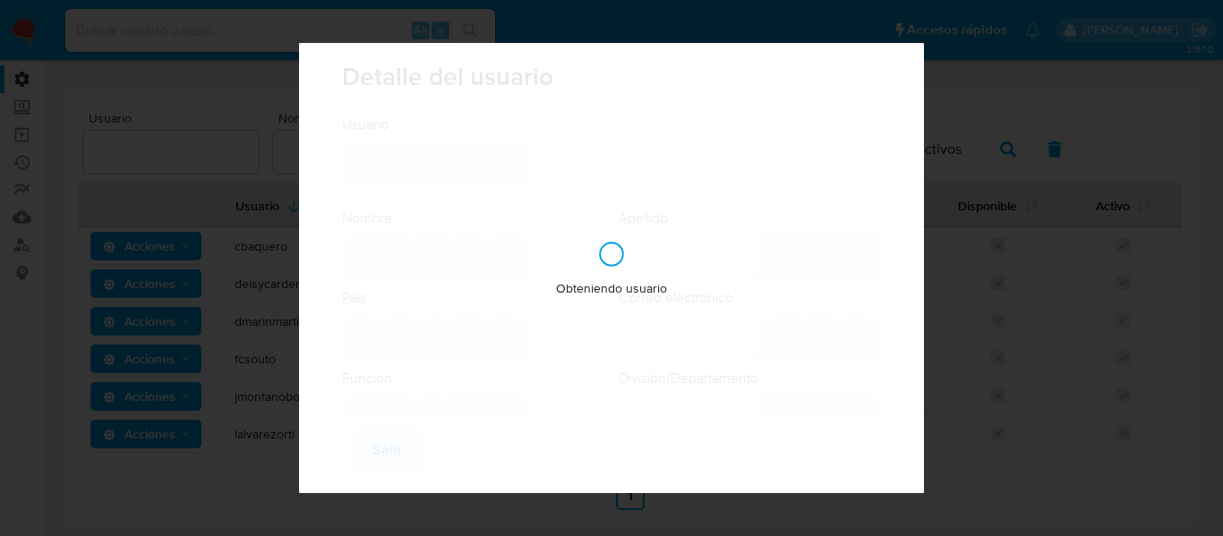
type input "William Leonardo"
type input "Alvarez Ortiz"
type input "Colombia"
type input "leonardo.alvarezortiz@mercadolibre.com.co"
type input "Analista Semi Senior (80001643)"
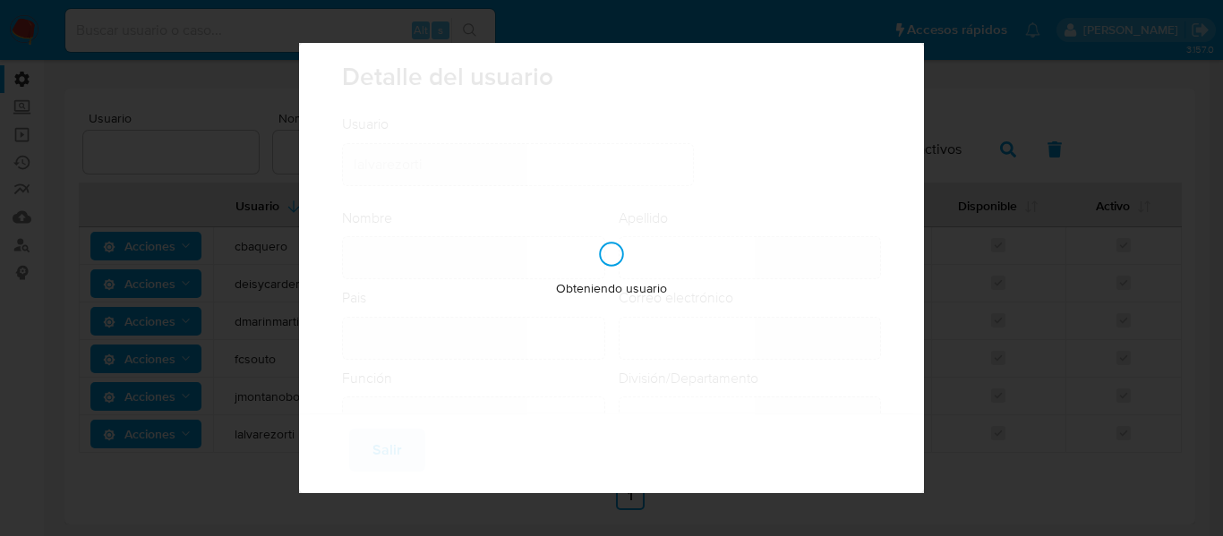
type input "Risk & Compliance AML Countries"
checkbox input "true"
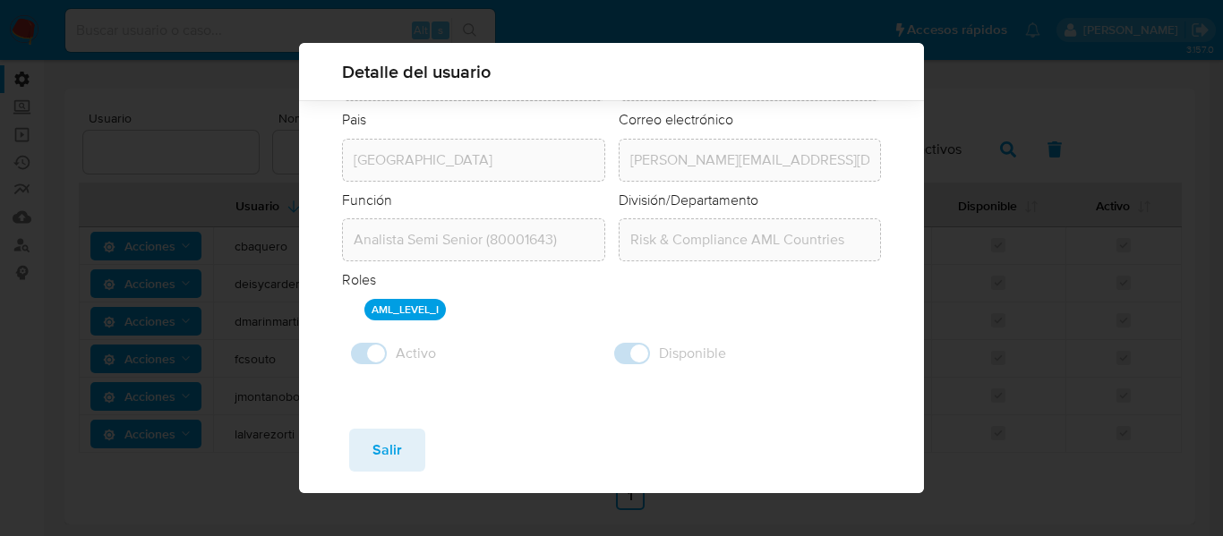
drag, startPoint x: 438, startPoint y: 314, endPoint x: 329, endPoint y: 317, distance: 109.3
click at [329, 317] on div "Usuario Usuario lalvarezorti Nombre Nombre William Leonardo Apellido Apellido A…" at bounding box center [612, 175] width 626 height 478
click at [427, 446] on div "Guardar Salir" at bounding box center [612, 453] width 626 height 79
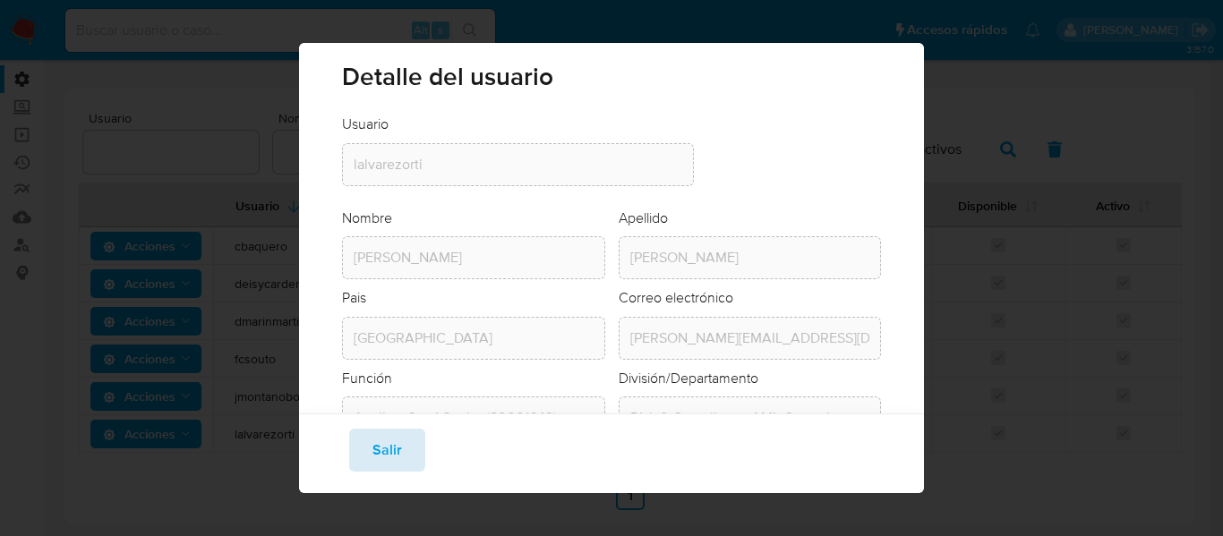
click at [397, 445] on span "Salir" at bounding box center [387, 450] width 30 height 39
checkbox input "false"
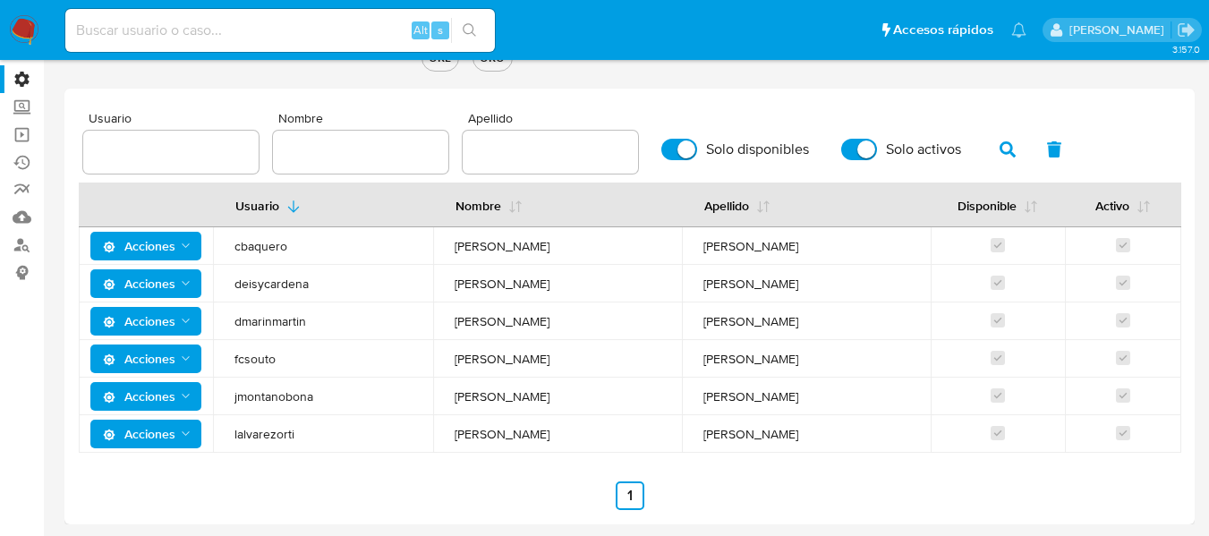
click at [473, 435] on span "William Leonardo" at bounding box center [558, 434] width 206 height 16
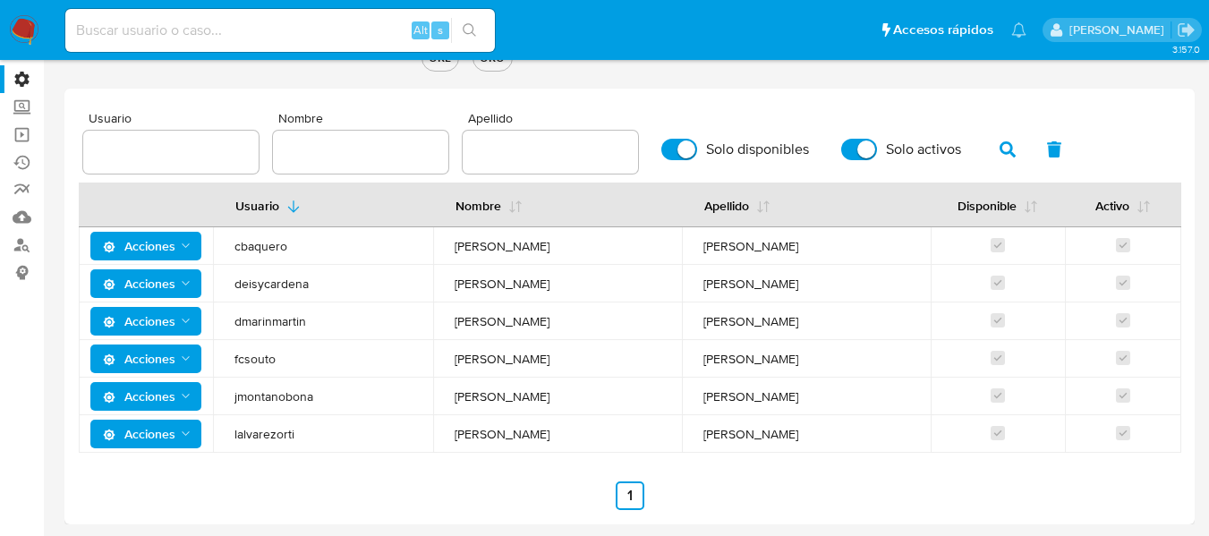
drag, startPoint x: 798, startPoint y: 437, endPoint x: 709, endPoint y: 434, distance: 88.7
click at [709, 434] on span "Alvarez Ortiz" at bounding box center [807, 434] width 206 height 16
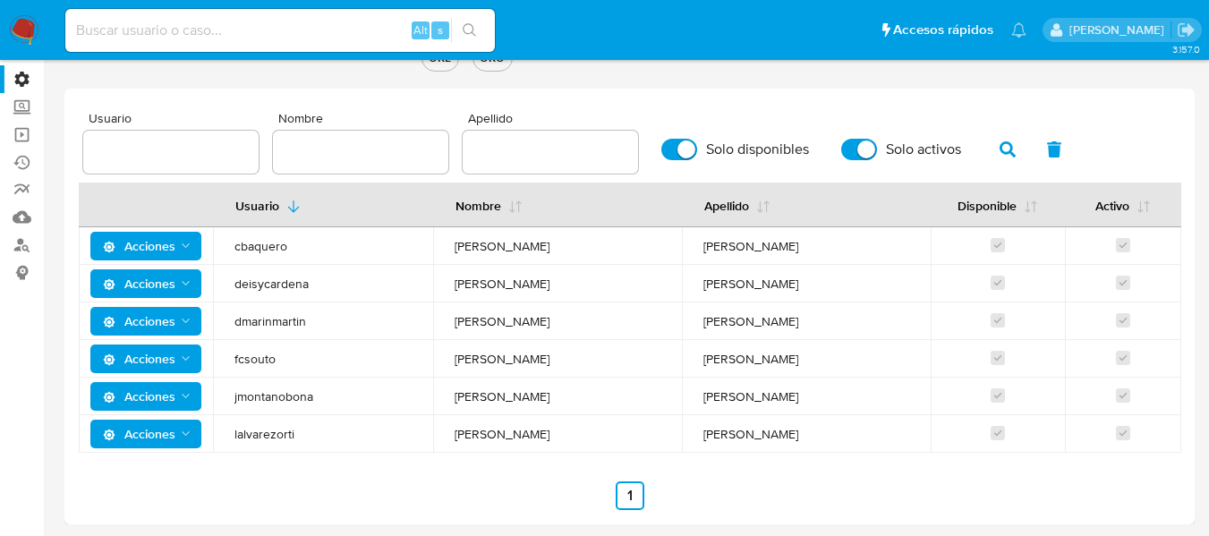
click at [155, 244] on span "Acciones" at bounding box center [139, 246] width 73 height 29
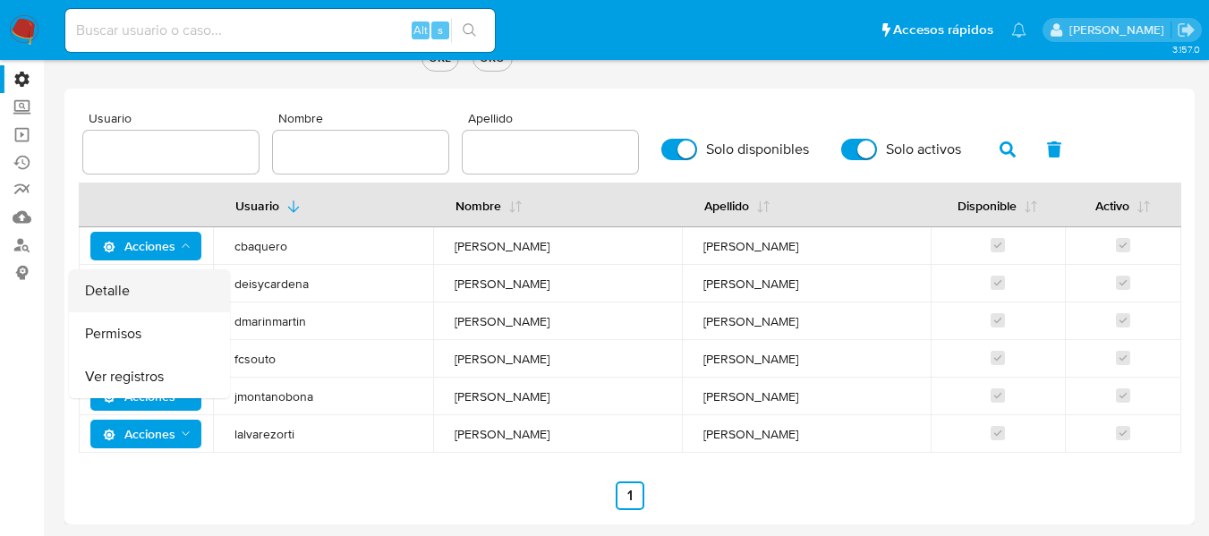
click at [124, 272] on button "Detalle" at bounding box center [149, 290] width 161 height 43
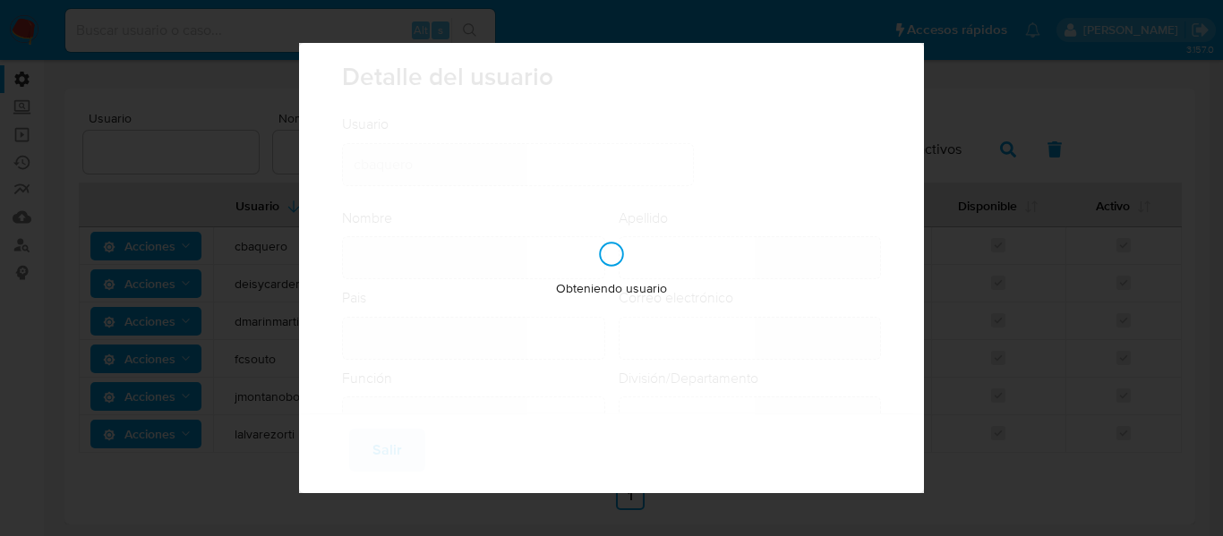
type input "Laura Camila"
type input "Baquero Beltran"
type input "Colombia"
type input "camila.baquero@mercadolibre.com.co"
type input "Supervisor (80001637)"
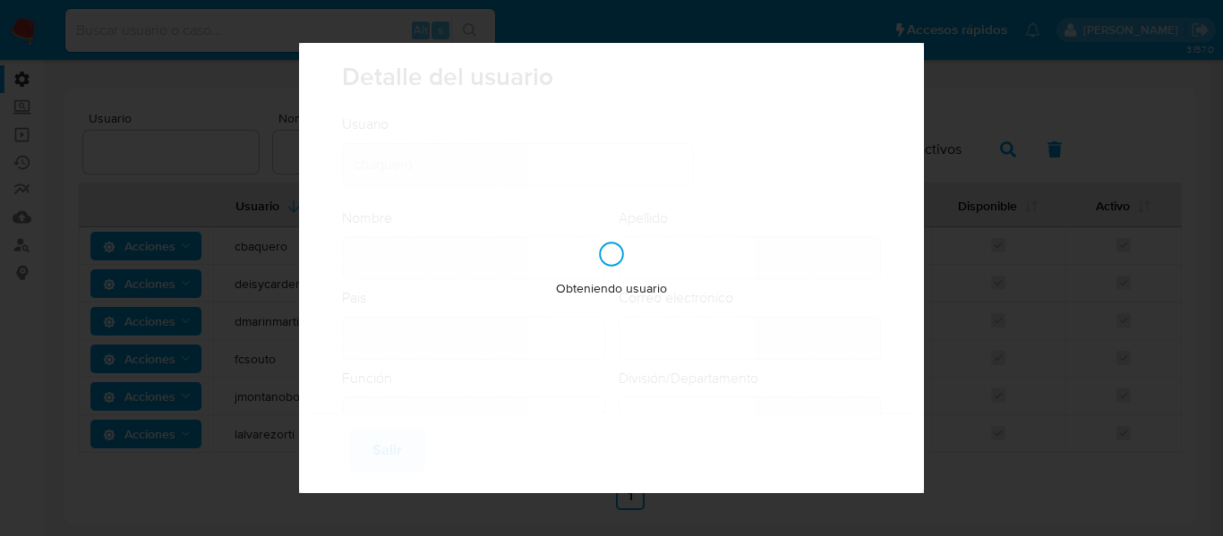
type input "Risk & Compliance AML Countries"
checkbox input "true"
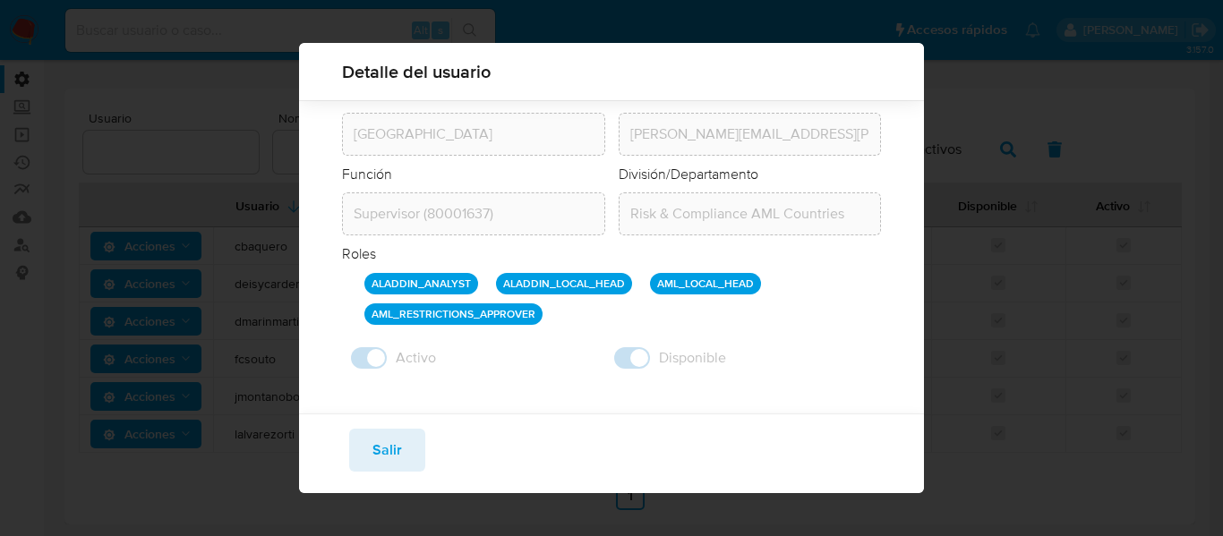
scroll to position [194, 0]
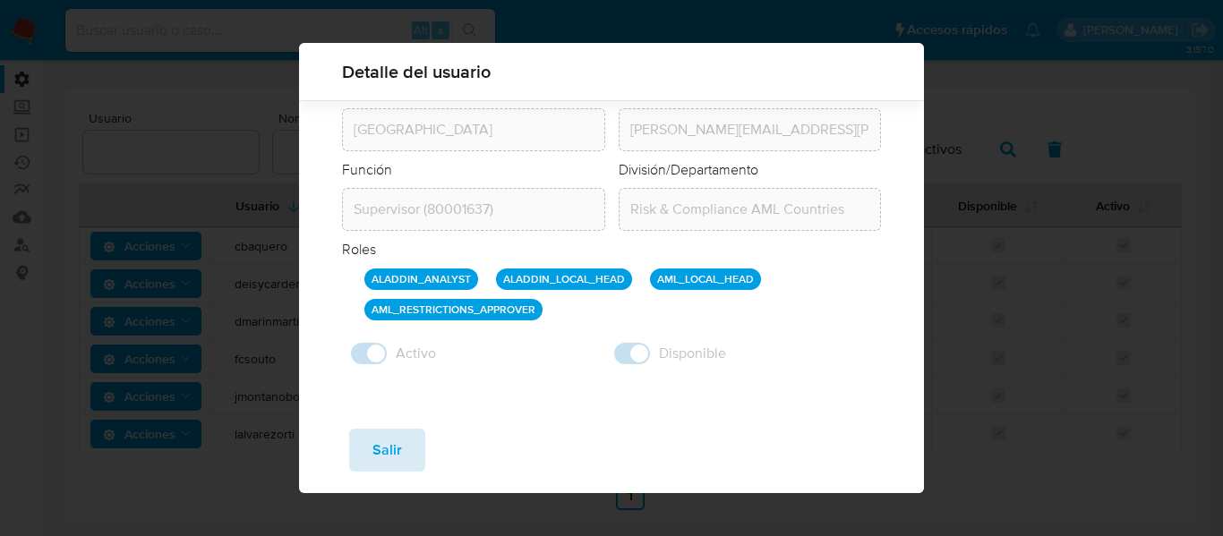
click at [363, 448] on button "Salir" at bounding box center [387, 450] width 76 height 43
checkbox input "false"
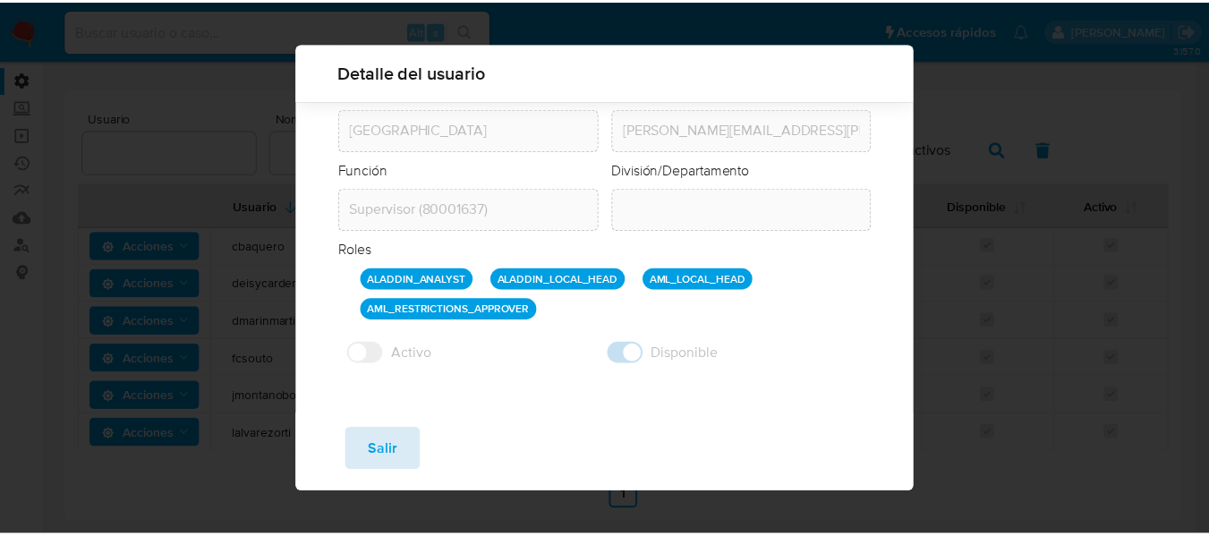
scroll to position [188, 0]
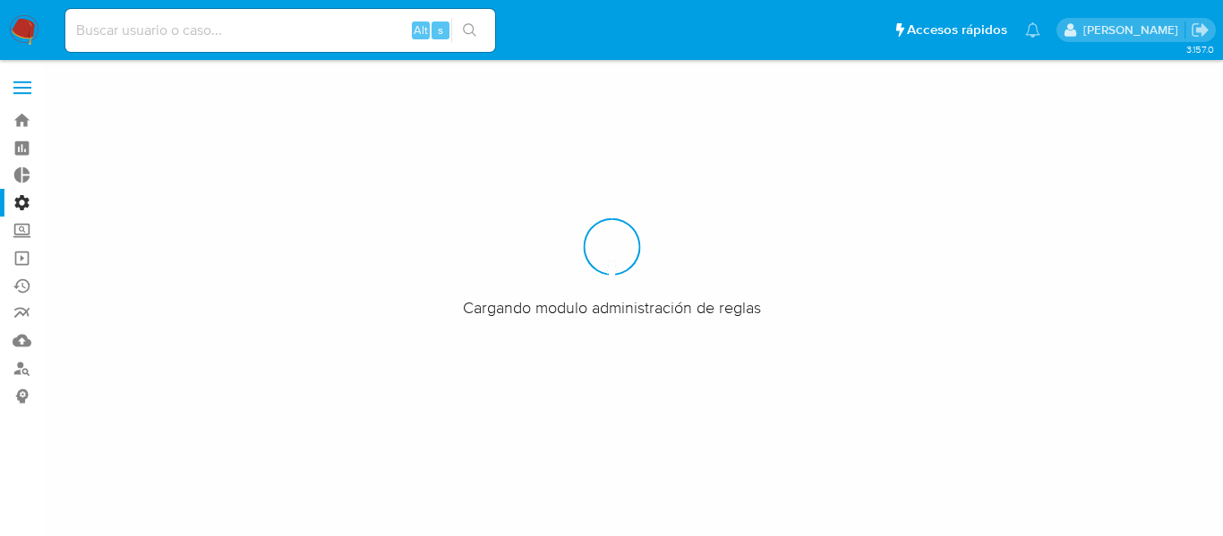
click at [203, 23] on input at bounding box center [280, 30] width 430 height 23
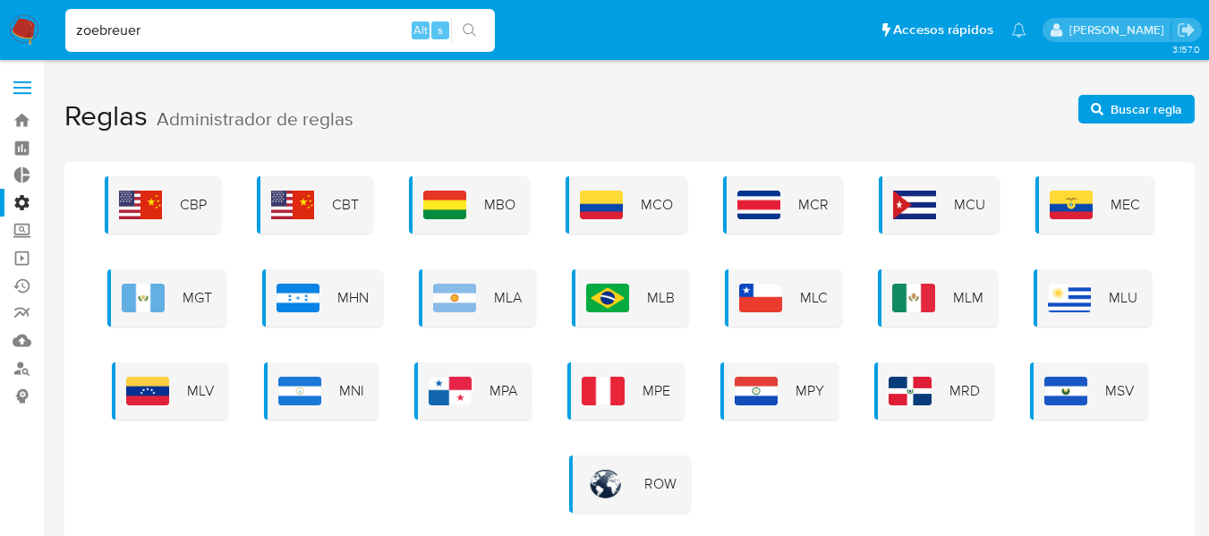
type input "zoebreuer"
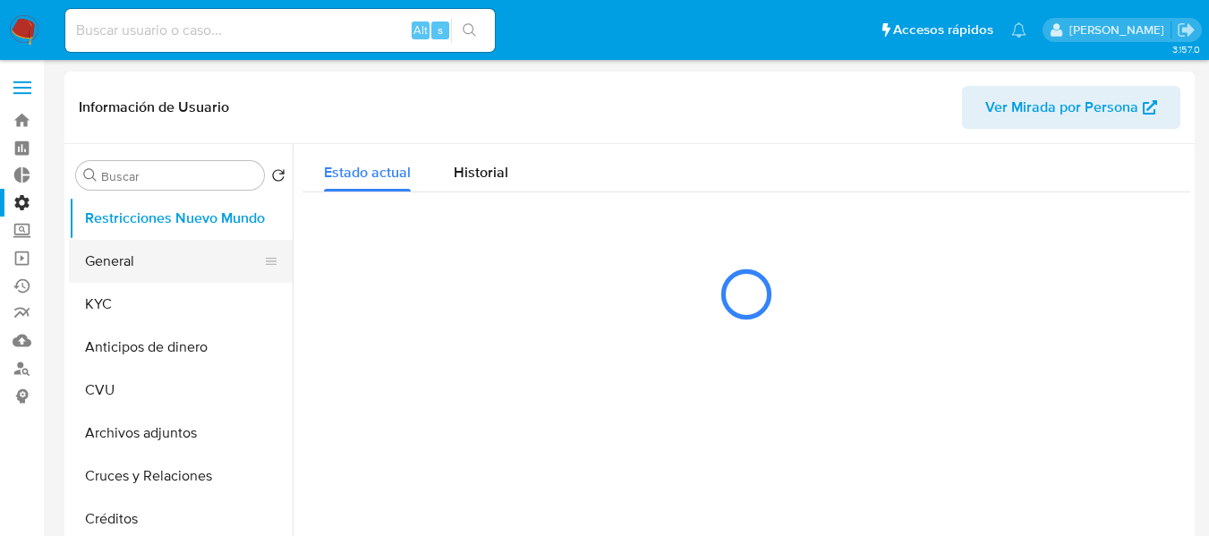
select select "10"
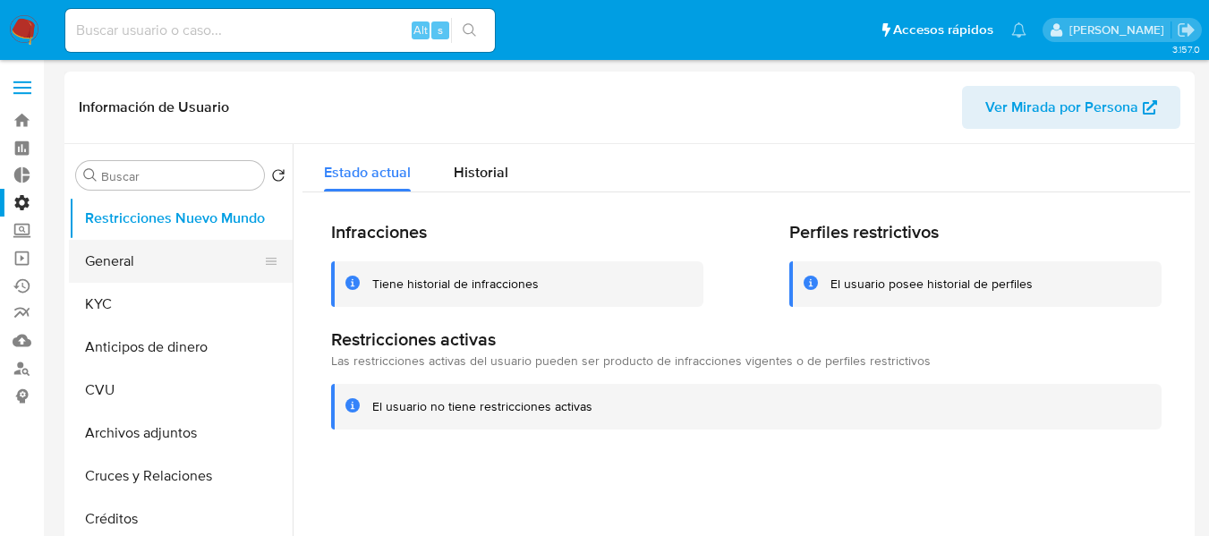
click at [134, 253] on button "General" at bounding box center [173, 261] width 209 height 43
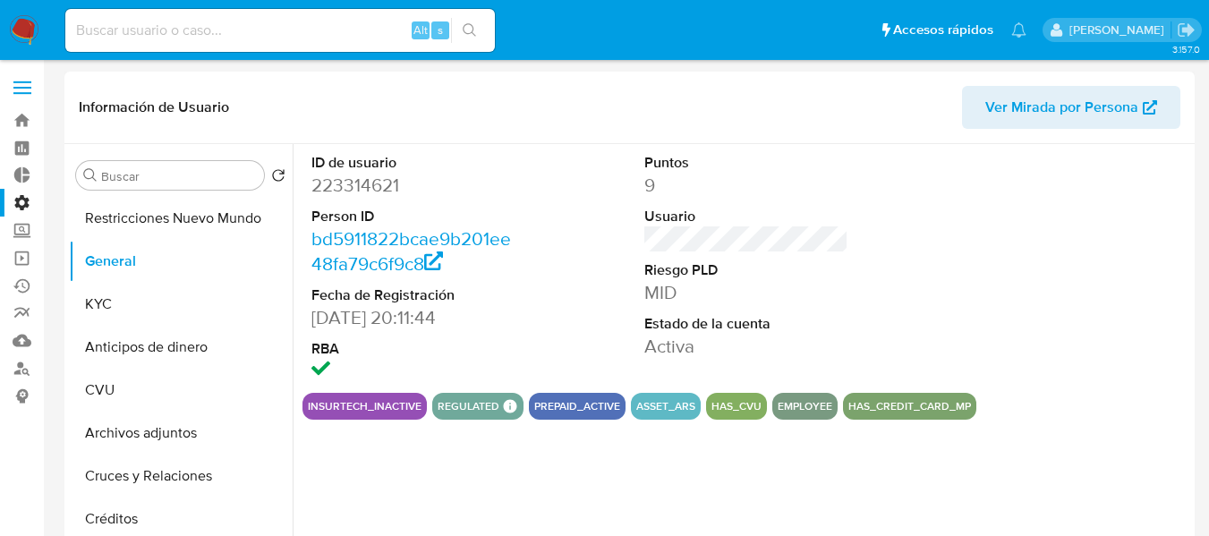
click at [350, 186] on dd "223314621" at bounding box center [414, 185] width 204 height 25
copy dd "223314621"
click at [209, 41] on input at bounding box center [280, 30] width 430 height 23
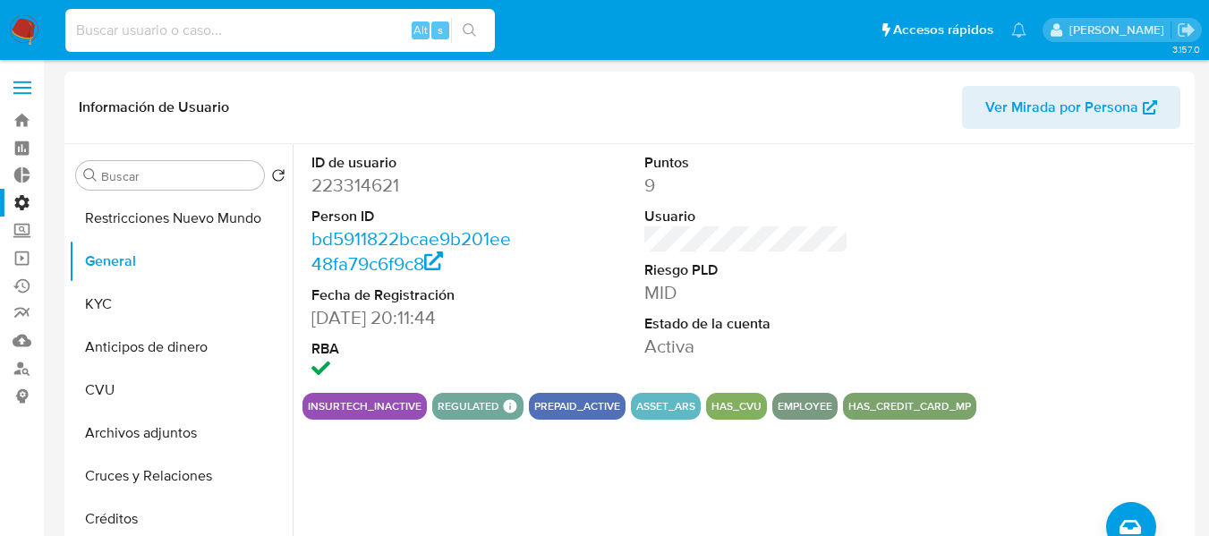
paste input "838uLtnQVEj8IcCkp3wyO9lY"
type input "838uLtnQVEj8IcCkp3wyO9lY"
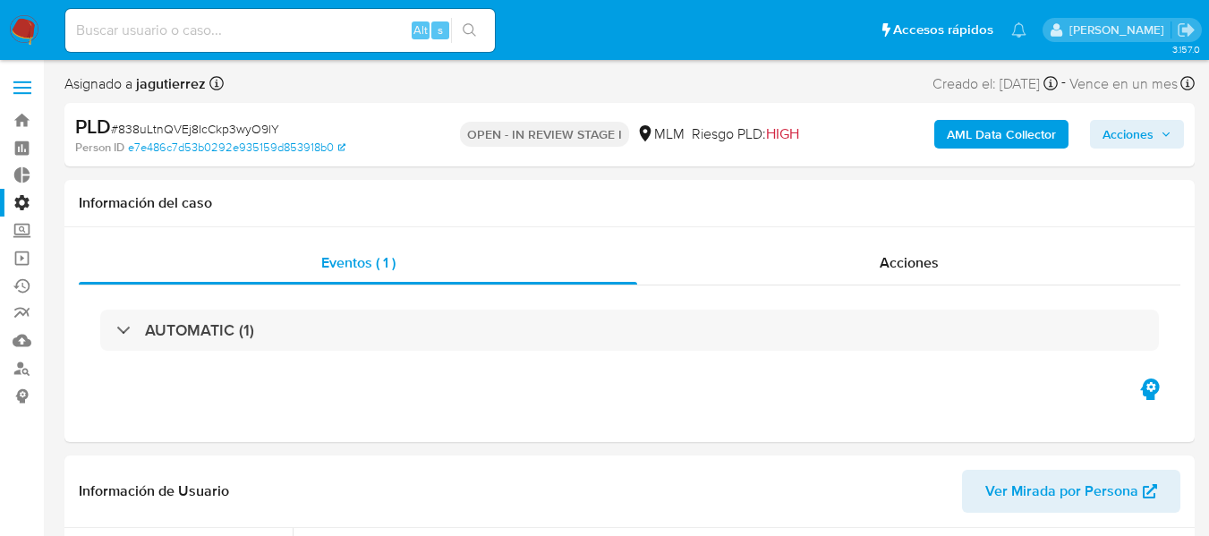
select select "10"
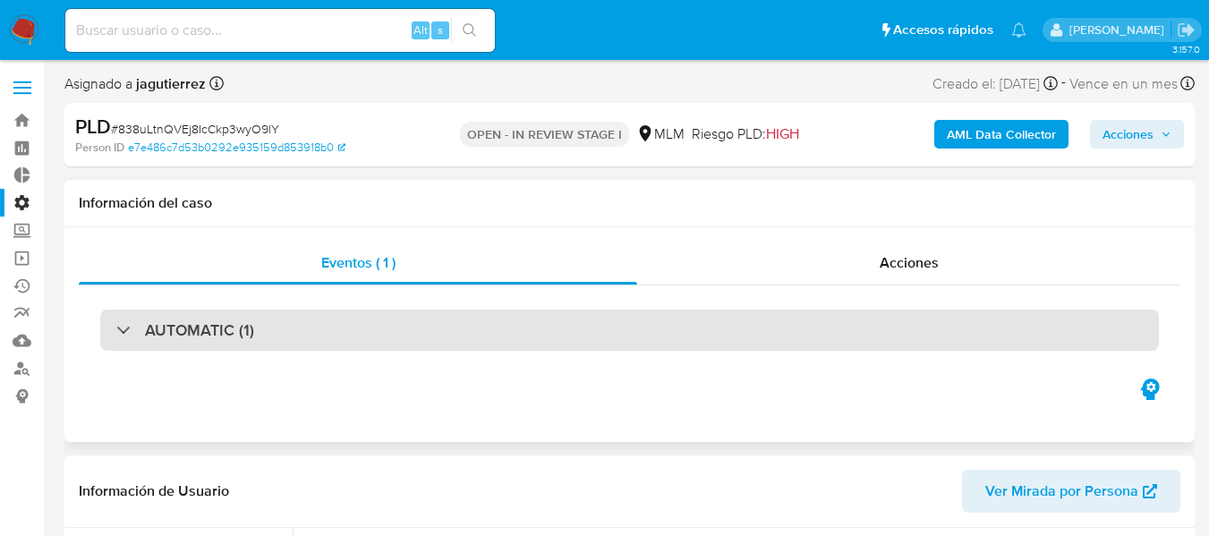
click at [322, 328] on div "AUTOMATIC (1)" at bounding box center [629, 330] width 1059 height 41
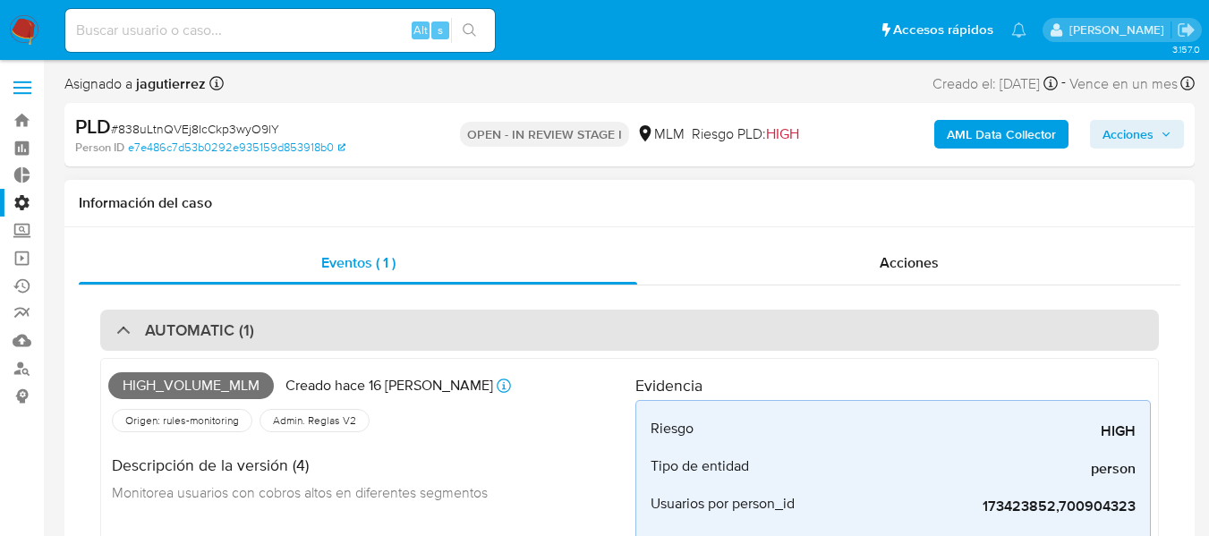
click at [322, 328] on div "AUTOMATIC (1)" at bounding box center [629, 330] width 1059 height 41
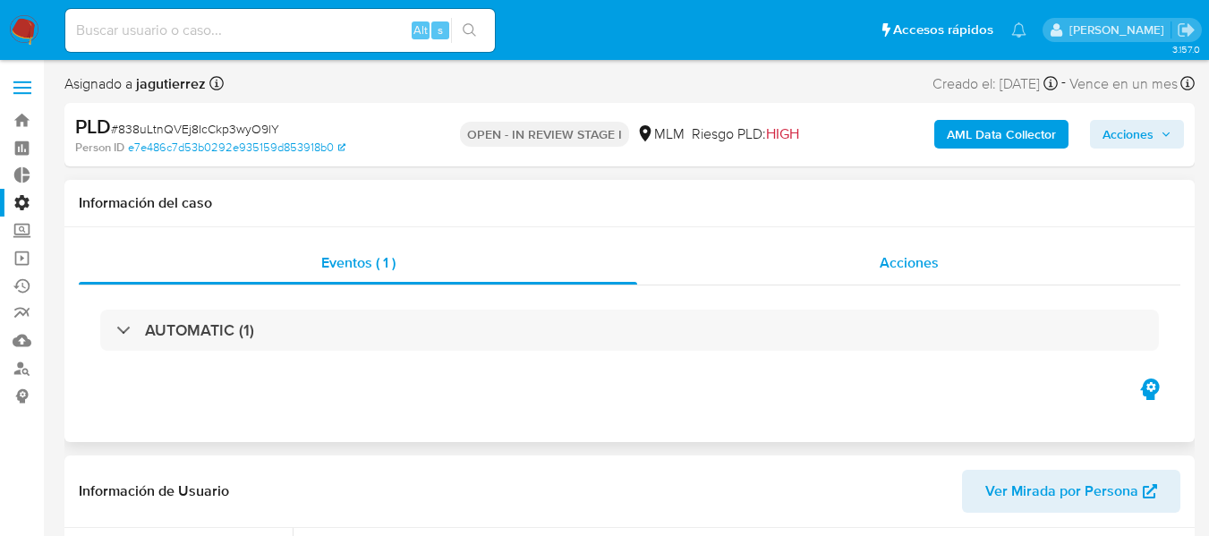
click at [960, 268] on div "Acciones" at bounding box center [908, 263] width 543 height 43
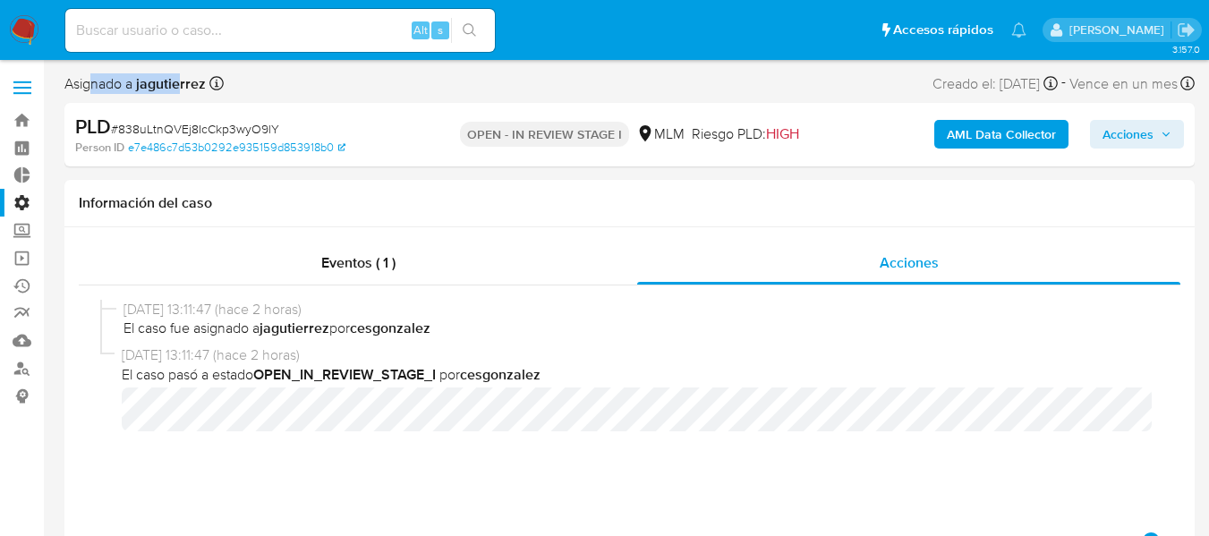
drag, startPoint x: 94, startPoint y: 82, endPoint x: 184, endPoint y: 81, distance: 89.5
click at [179, 81] on span "Asignado a jagutierrez" at bounding box center [134, 84] width 141 height 20
click at [342, 79] on div "Asignado el: 28/08/2025 13:03:31" at bounding box center [329, 84] width 154 height 18
drag, startPoint x: 138, startPoint y: 80, endPoint x: 202, endPoint y: 75, distance: 64.6
click at [202, 75] on b "jagutierrez" at bounding box center [168, 83] width 73 height 21
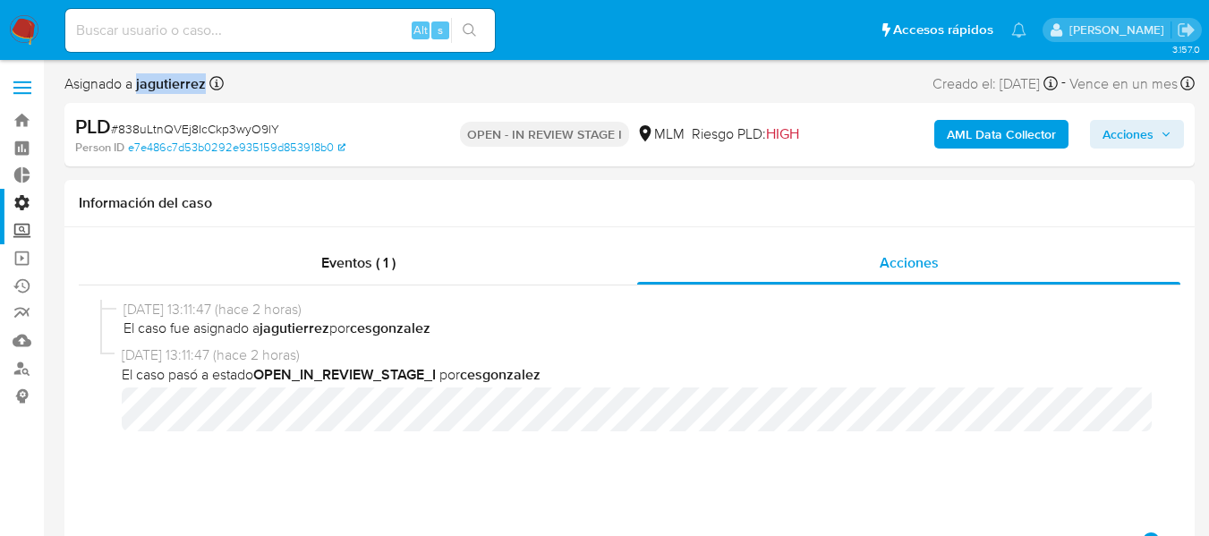
copy b "jagutierrez"
click at [234, 467] on div "28/08/2025 13:11:47 (hace 2 horas) El caso fue asignado a jagutierrez por cesgo…" at bounding box center [629, 407] width 1059 height 215
click at [176, 33] on input at bounding box center [280, 30] width 430 height 23
paste input "Qk5EaLYx9yWhgXmjdb67vToO"
type input "Qk5EaLYx9yWhgXmjdb67vToO"
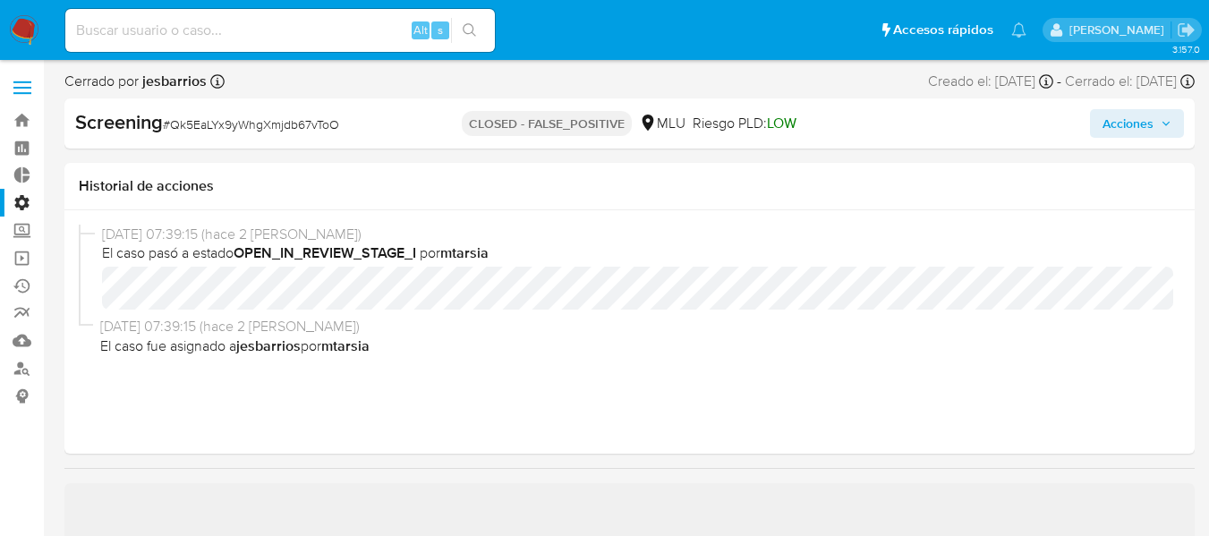
select select "10"
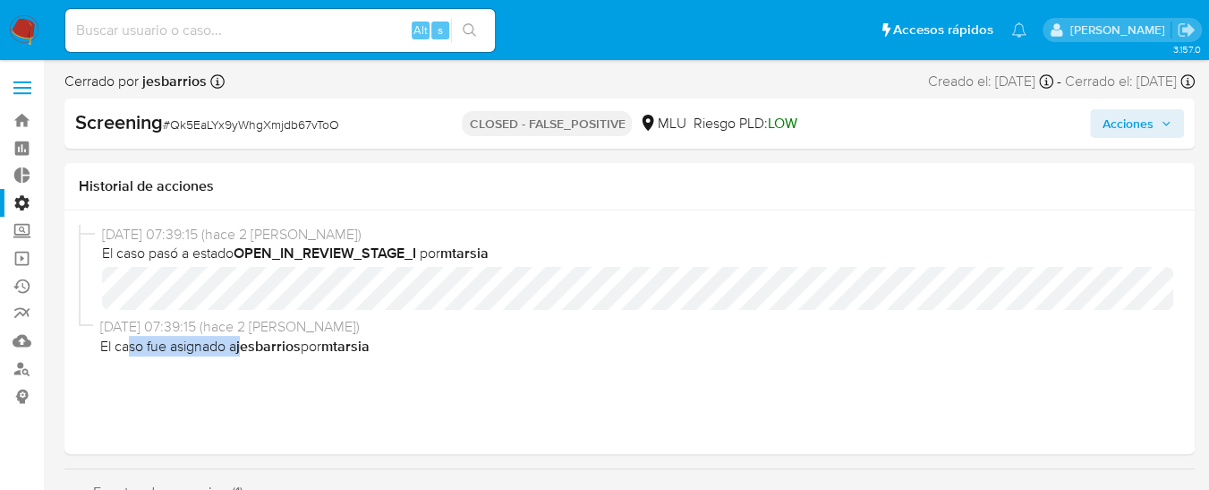
drag, startPoint x: 127, startPoint y: 356, endPoint x: 245, endPoint y: 362, distance: 118.3
click at [245, 362] on div "26/08/2025 07:39:15 (hace 2 días) El caso fue asignado a jesbarrios por mtarsia" at bounding box center [630, 340] width 1102 height 46
click at [353, 382] on div "26/08/2025 07:39:15 (hace 2 días) El caso pasó a estado OPEN_IN_REVIEW_STAGE_I …" at bounding box center [630, 332] width 1102 height 215
drag, startPoint x: 131, startPoint y: 251, endPoint x: 212, endPoint y: 244, distance: 81.7
click at [212, 244] on span "El caso pasó a estado OPEN_IN_REVIEW_STAGE_I por mtarsia" at bounding box center [638, 254] width 1072 height 20
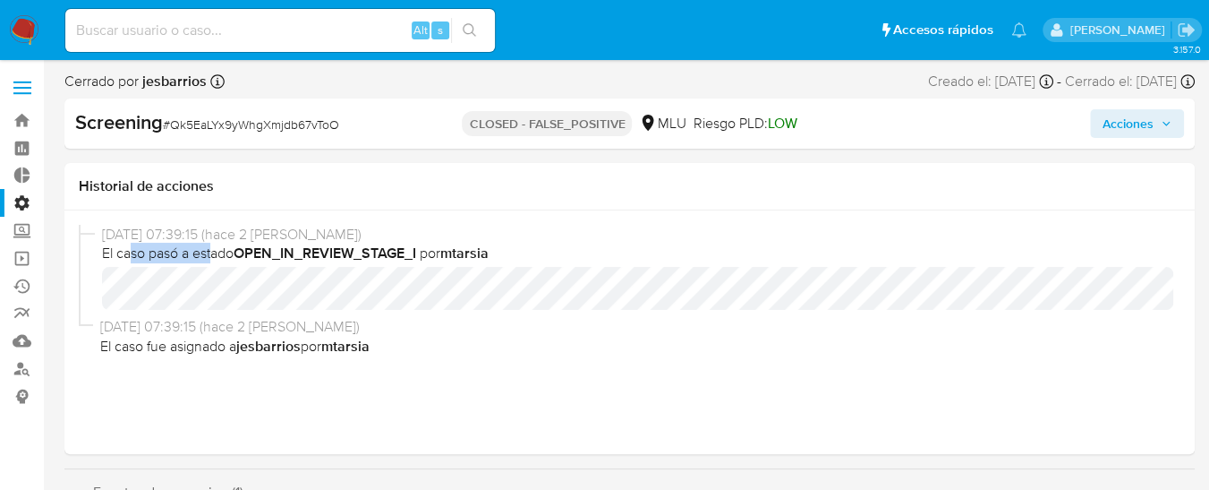
click at [181, 261] on span "El caso pasó a estado OPEN_IN_REVIEW_STAGE_I por mtarsia" at bounding box center [638, 254] width 1072 height 20
drag, startPoint x: 560, startPoint y: 236, endPoint x: 274, endPoint y: 238, distance: 286.5
click at [276, 238] on span "26/08/2025 07:39:15 (hace 2 días)" at bounding box center [638, 235] width 1072 height 20
click at [359, 177] on h1 "Historial de acciones" at bounding box center [630, 186] width 1102 height 18
drag, startPoint x: 266, startPoint y: 192, endPoint x: 298, endPoint y: 192, distance: 32.2
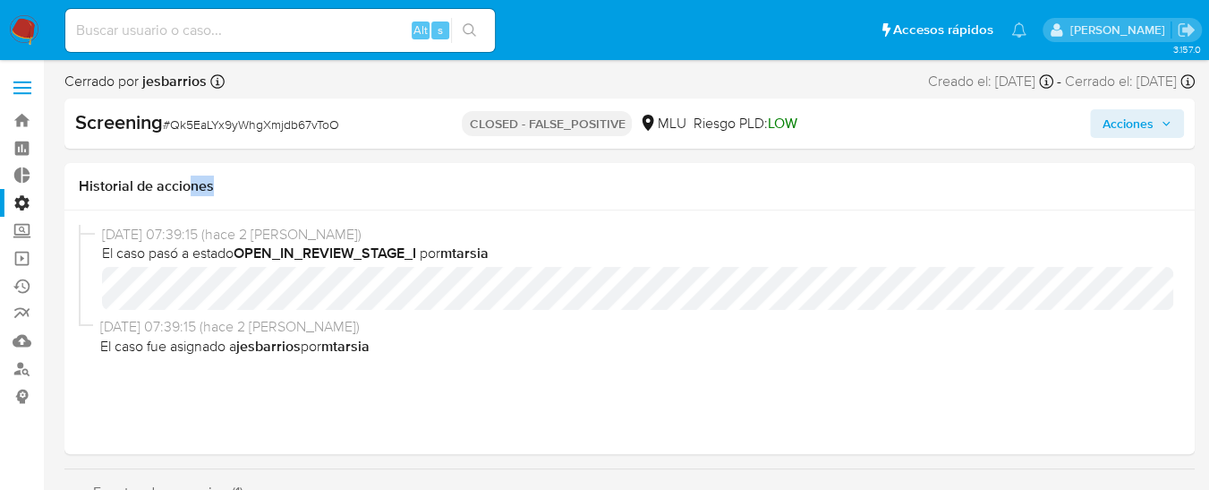
click at [295, 192] on h1 "Historial de acciones" at bounding box center [630, 186] width 1102 height 18
click at [298, 192] on h1 "Historial de acciones" at bounding box center [630, 186] width 1102 height 18
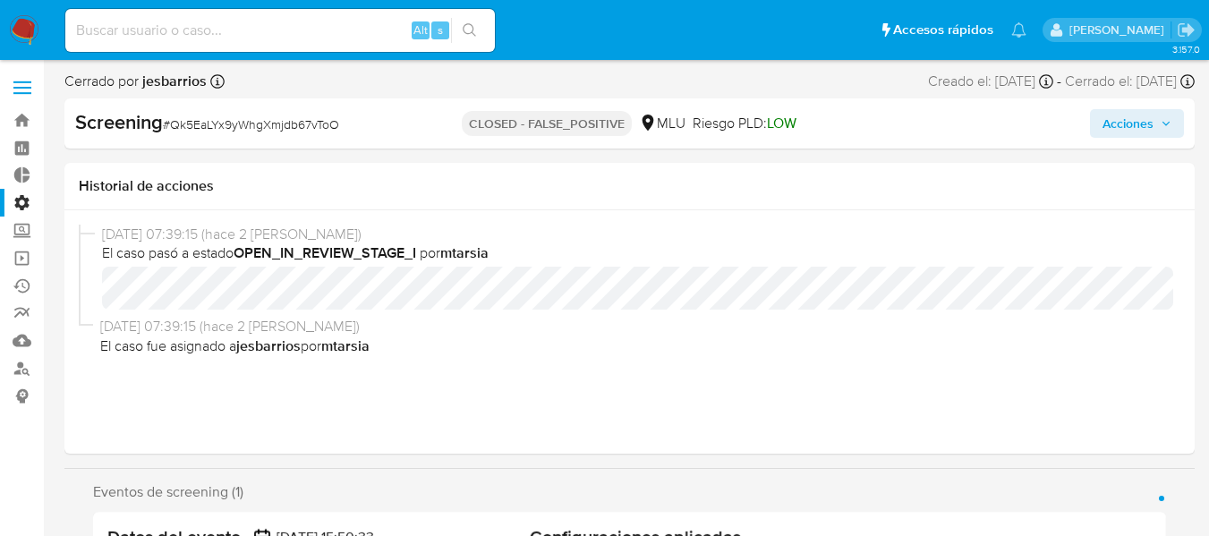
scroll to position [90, 0]
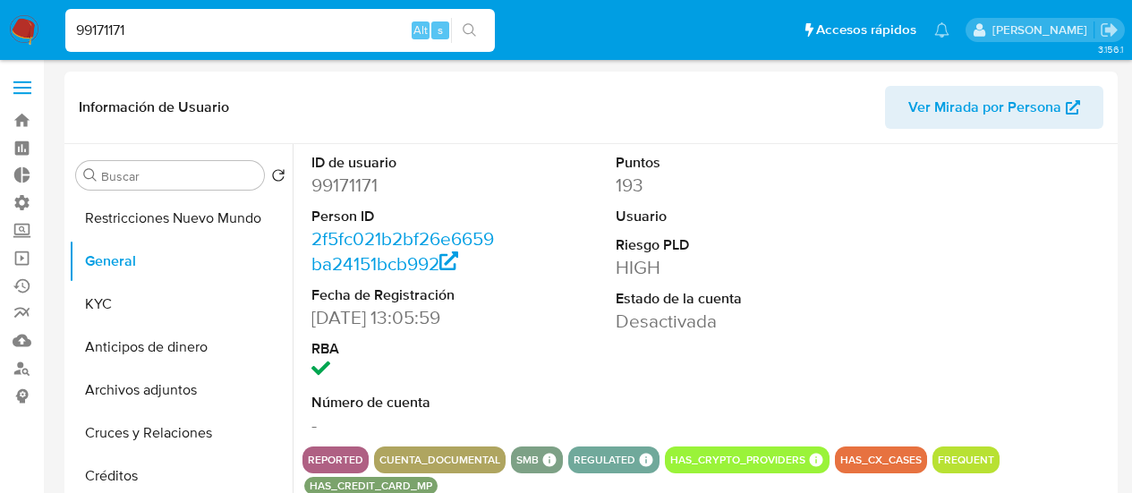
select select "10"
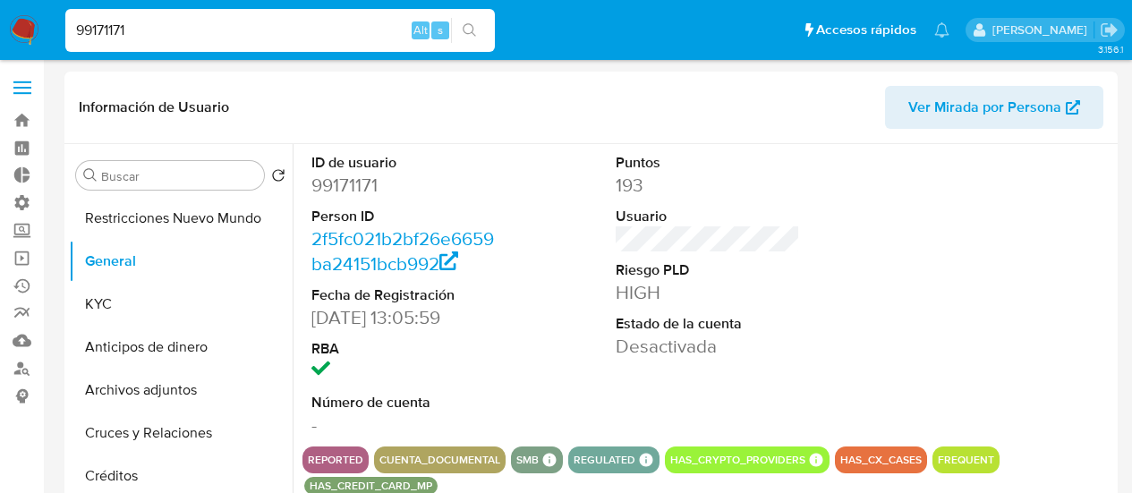
scroll to position [1701, 0]
